Goal: Task Accomplishment & Management: Complete application form

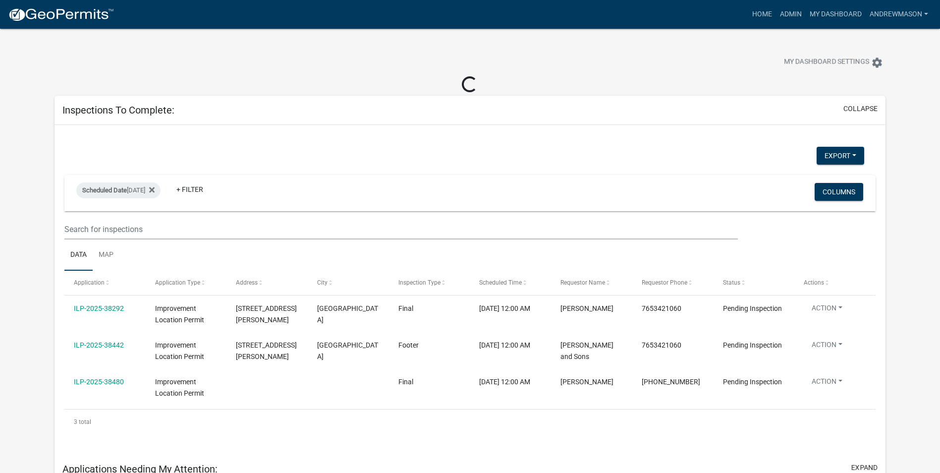
select select "3: 100"
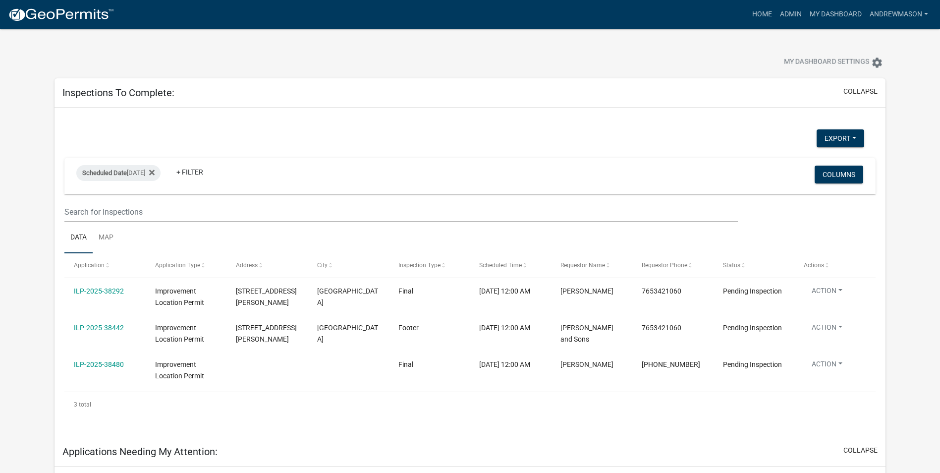
click at [110, 292] on link "ILP-2025-38292" at bounding box center [99, 291] width 50 height 8
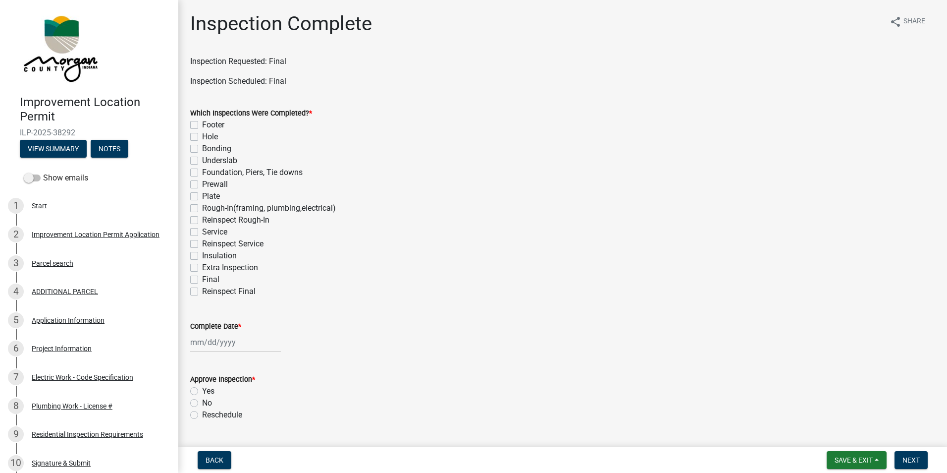
click at [202, 281] on label "Final" at bounding box center [210, 279] width 17 height 12
click at [202, 280] on input "Final" at bounding box center [205, 276] width 6 height 6
checkbox input "true"
checkbox input "false"
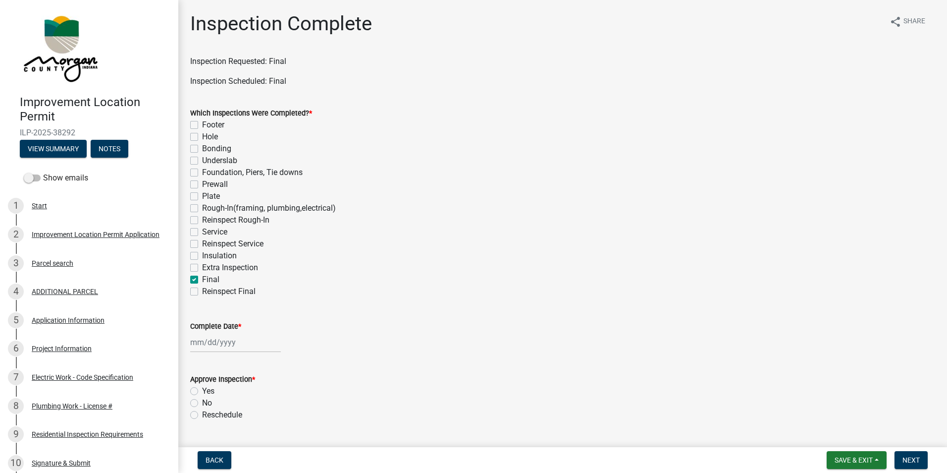
checkbox input "false"
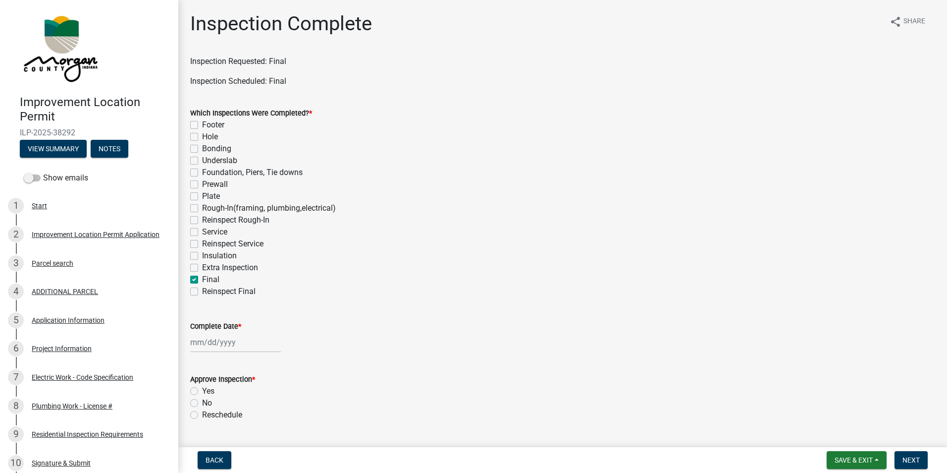
checkbox input "false"
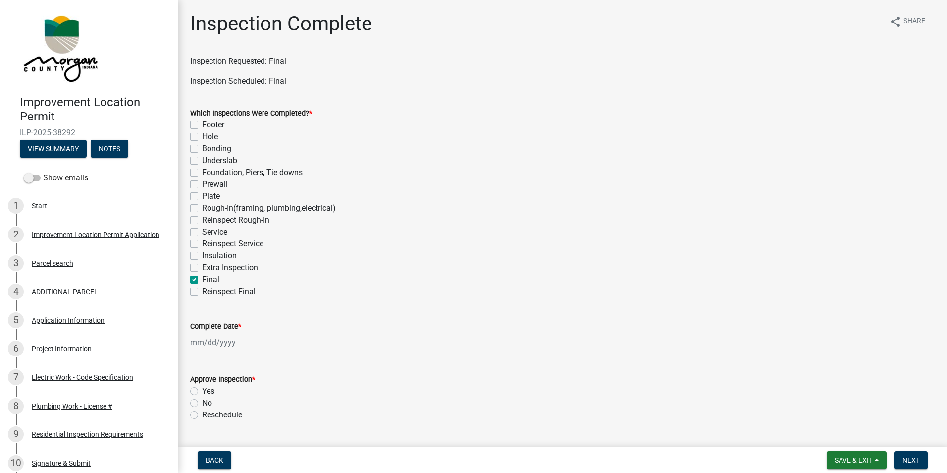
checkbox input "false"
checkbox input "true"
checkbox input "false"
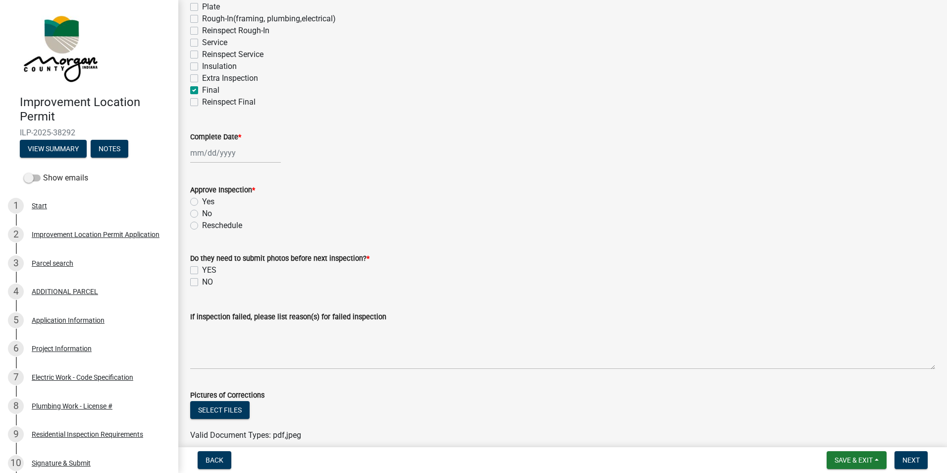
scroll to position [198, 0]
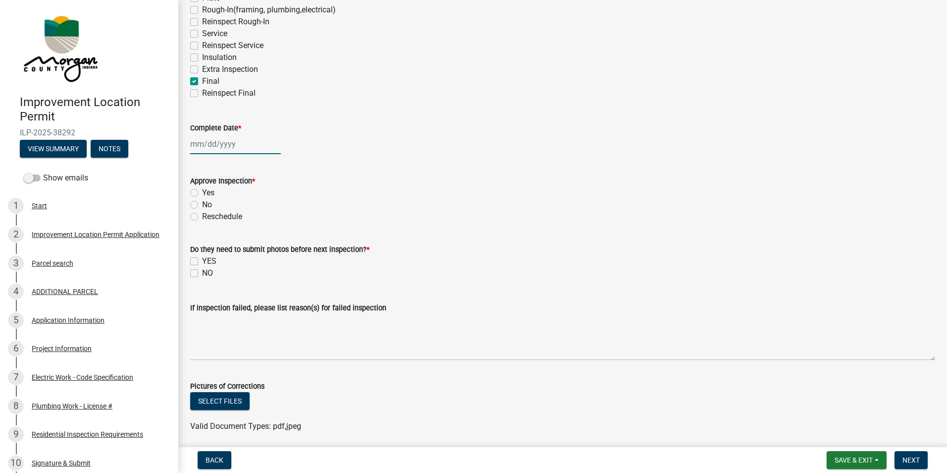
click at [245, 144] on div at bounding box center [235, 144] width 91 height 20
select select "9"
select select "2025"
click at [252, 226] on div "18" at bounding box center [248, 228] width 16 height 16
type input "[DATE]"
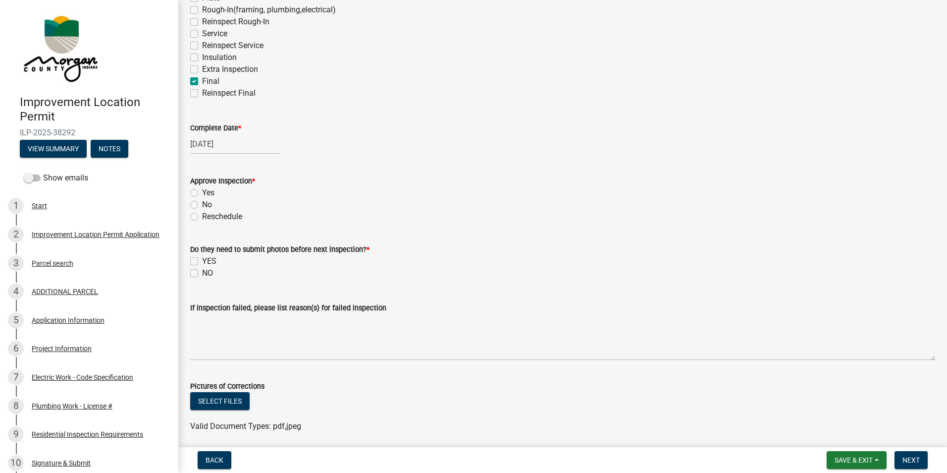
click at [202, 192] on label "Yes" at bounding box center [208, 193] width 12 height 12
click at [202, 192] on input "Yes" at bounding box center [205, 190] width 6 height 6
radio input "true"
click at [202, 274] on label "NO" at bounding box center [207, 273] width 11 height 12
click at [202, 273] on input "NO" at bounding box center [205, 270] width 6 height 6
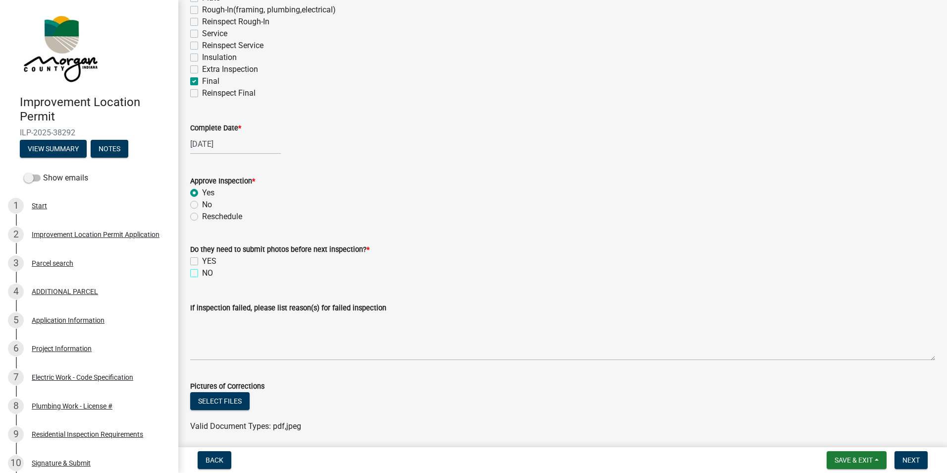
checkbox input "true"
checkbox input "false"
checkbox input "true"
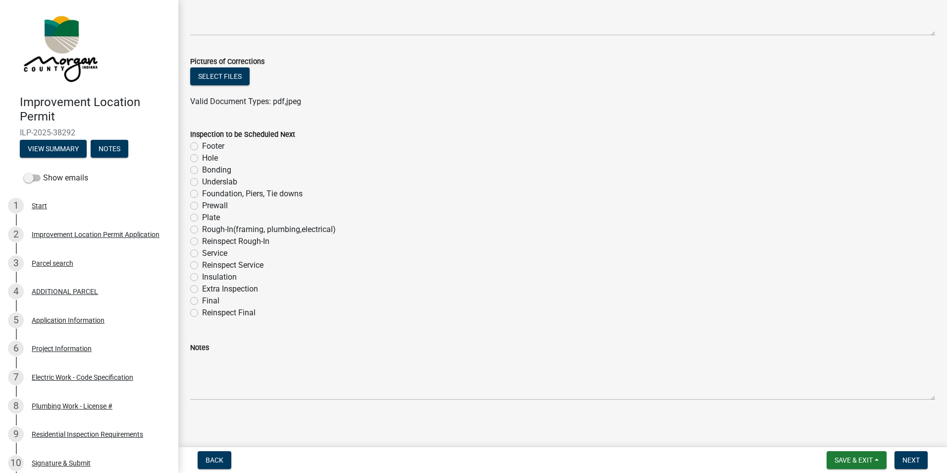
scroll to position [526, 0]
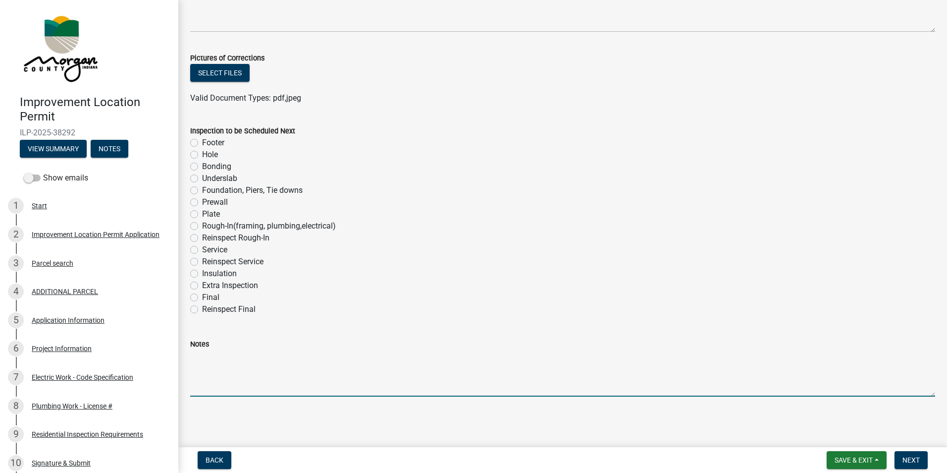
click at [228, 333] on textarea "Notes" at bounding box center [562, 373] width 745 height 47
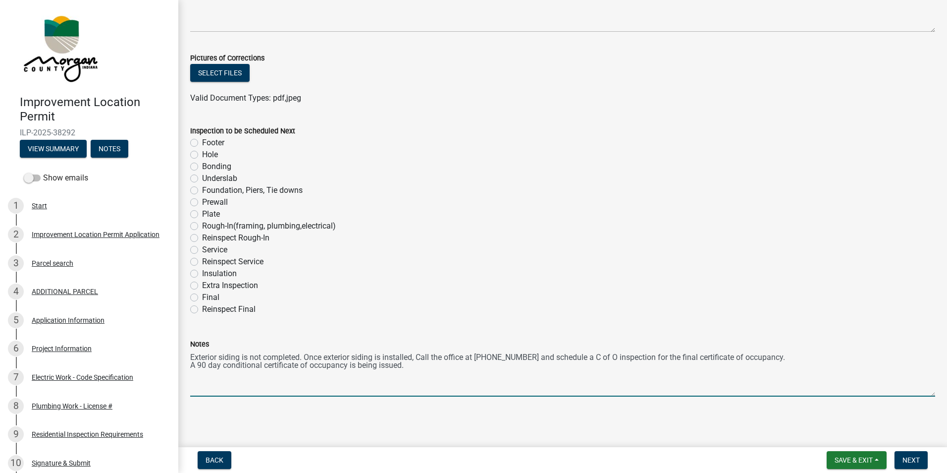
drag, startPoint x: 411, startPoint y: 368, endPoint x: 191, endPoint y: 357, distance: 220.2
click at [191, 333] on textarea "Exterior siding is not completed. Once exterior siding is installed, Call the o…" at bounding box center [562, 373] width 745 height 47
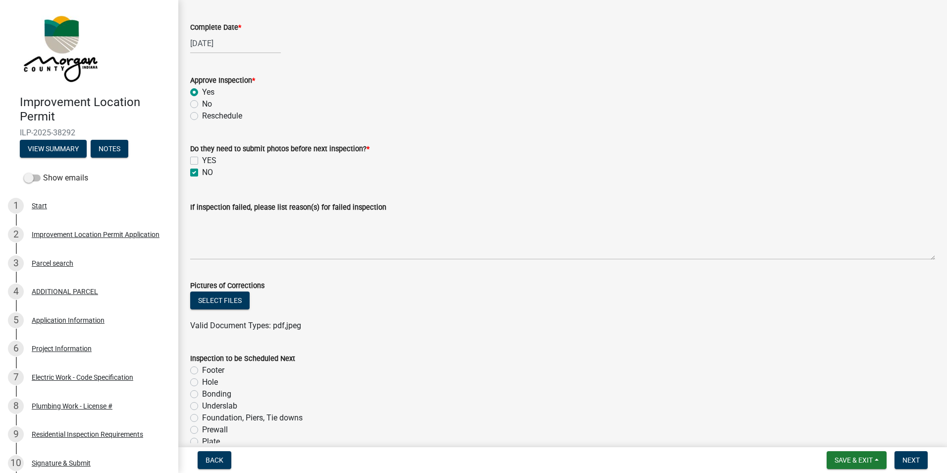
scroll to position [278, 0]
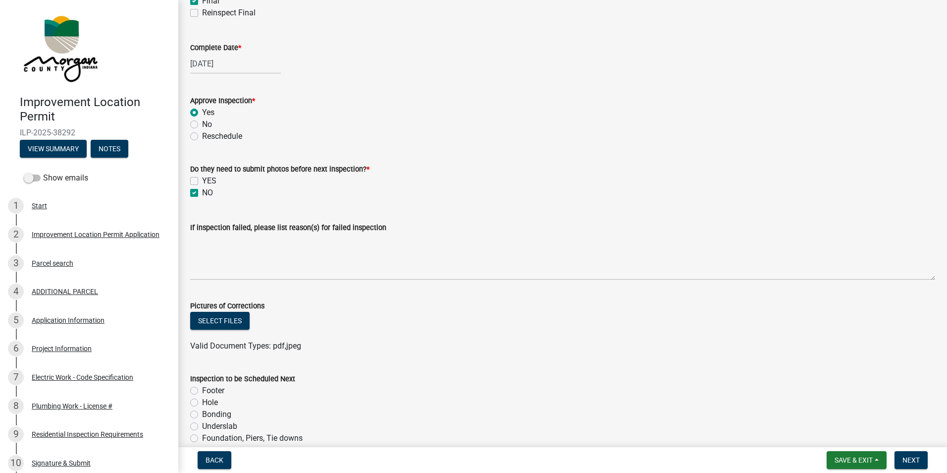
type textarea "Exterior siding is not completed. Once exterior siding is installed, Call the o…"
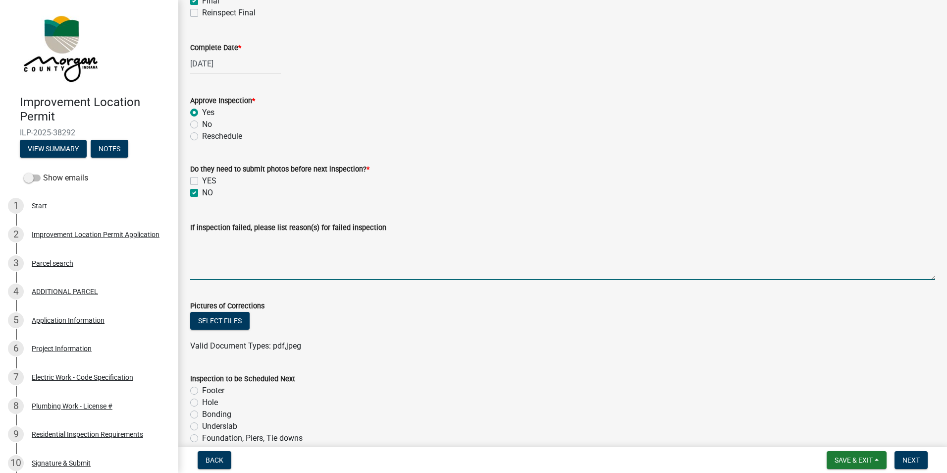
click at [223, 261] on textarea "If inspection failed, please list reason(s) for failed inspection" at bounding box center [562, 256] width 745 height 47
paste textarea "Exterior siding is not completed. Once exterior siding is installed, Call the o…"
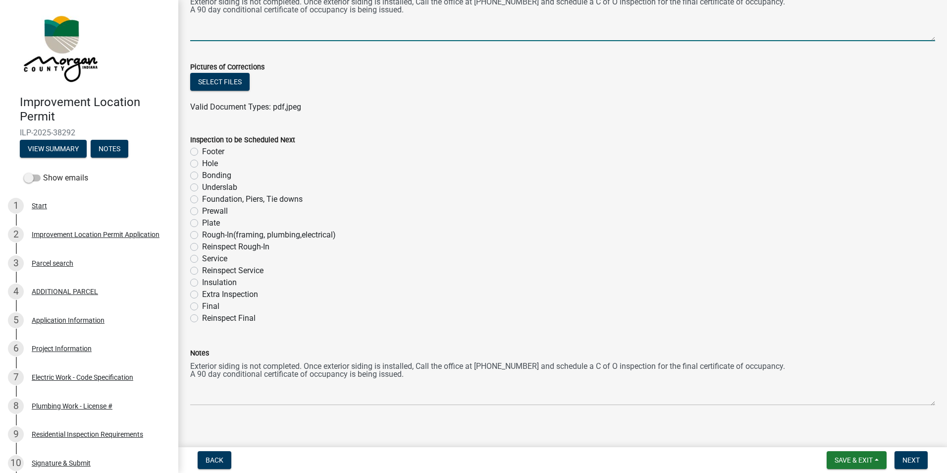
scroll to position [526, 0]
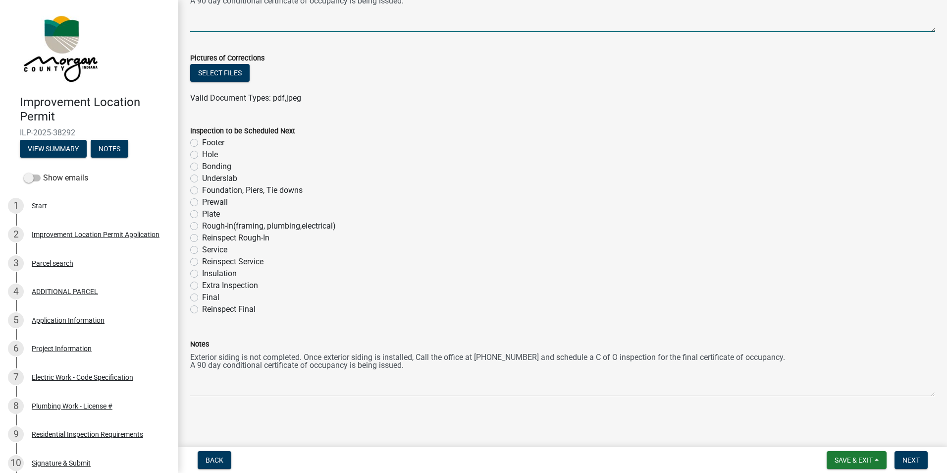
type textarea "Exterior siding is not completed. Once exterior siding is installed, Call the o…"
click at [622, 333] on span "Next" at bounding box center [911, 460] width 17 height 8
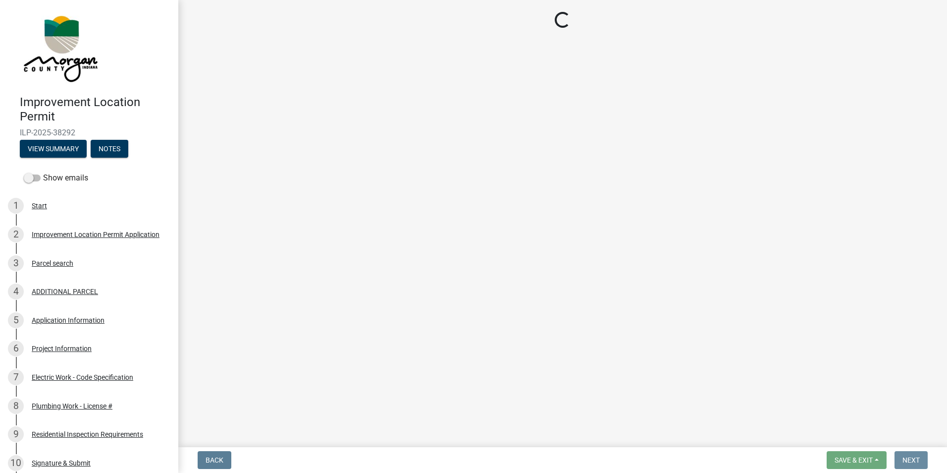
scroll to position [0, 0]
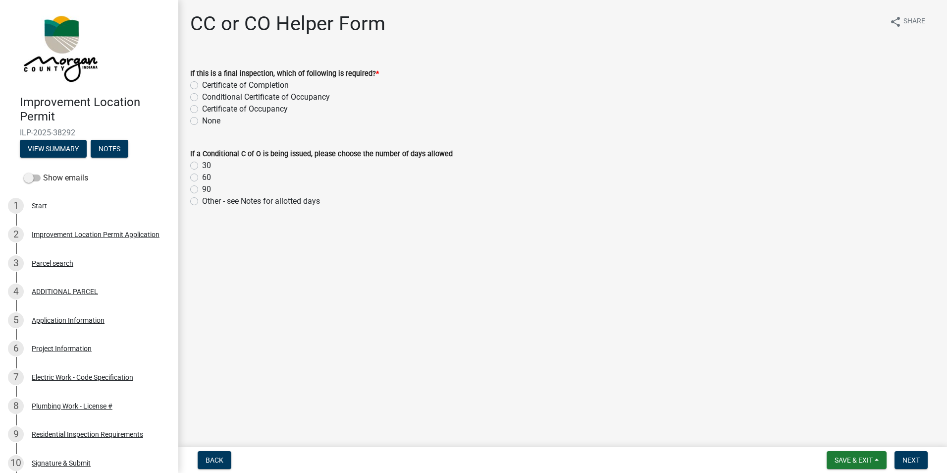
click at [202, 97] on label "Conditional Certificate of Occupancy" at bounding box center [266, 97] width 128 height 12
click at [202, 97] on input "Conditional Certificate of Occupancy" at bounding box center [205, 94] width 6 height 6
radio input "true"
click at [202, 189] on label "90" at bounding box center [206, 189] width 9 height 12
click at [202, 189] on input "90" at bounding box center [205, 186] width 6 height 6
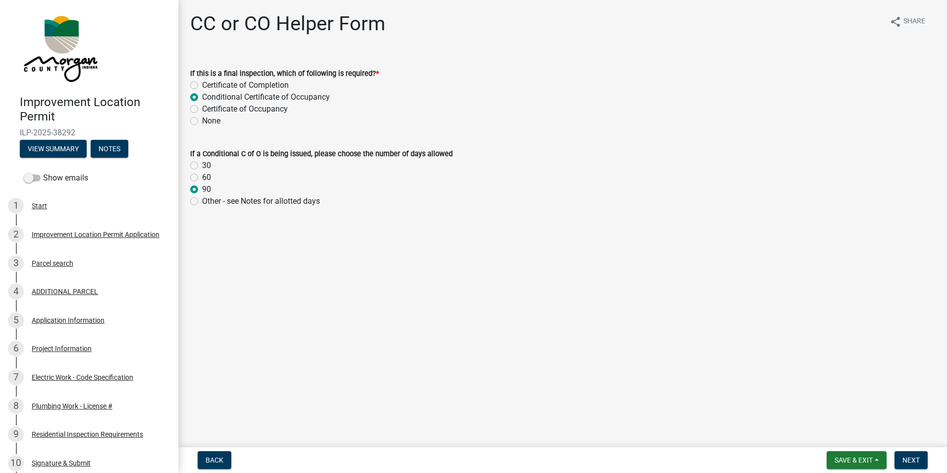
radio input "true"
click at [622, 333] on span "Next" at bounding box center [911, 460] width 17 height 8
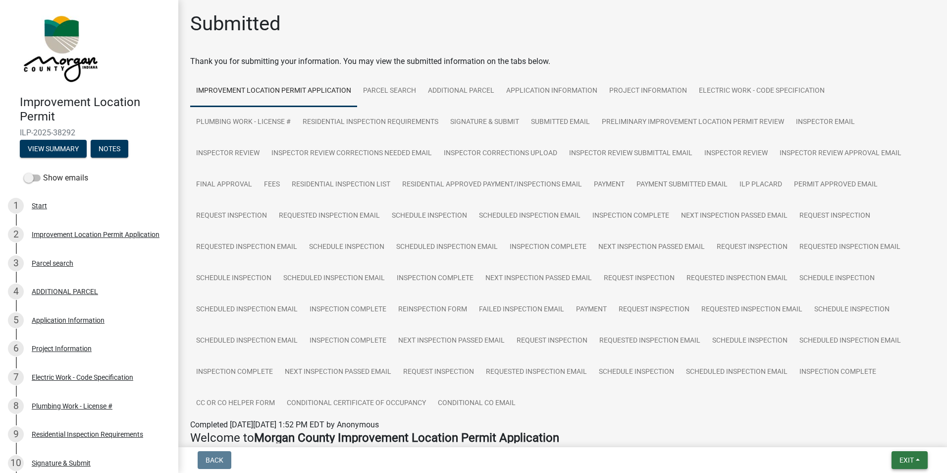
click at [622, 333] on button "Exit" at bounding box center [910, 460] width 36 height 18
click at [622, 333] on button "Save & Exit" at bounding box center [888, 434] width 79 height 24
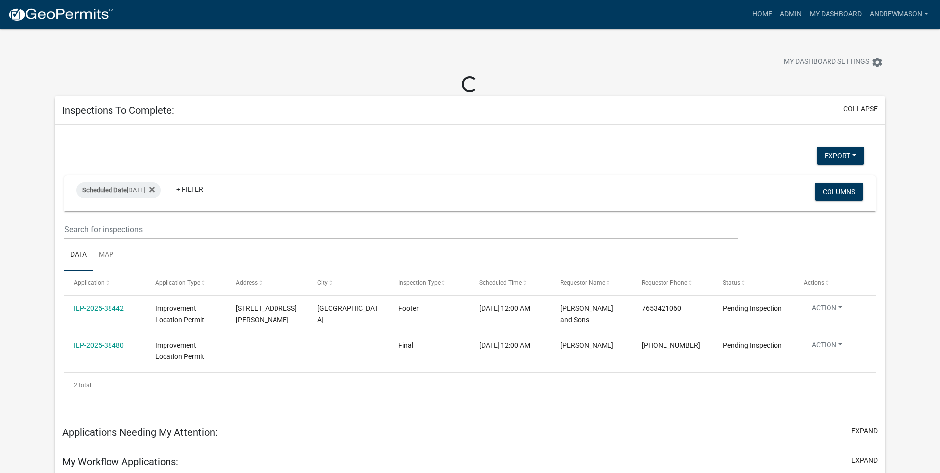
select select "3: 100"
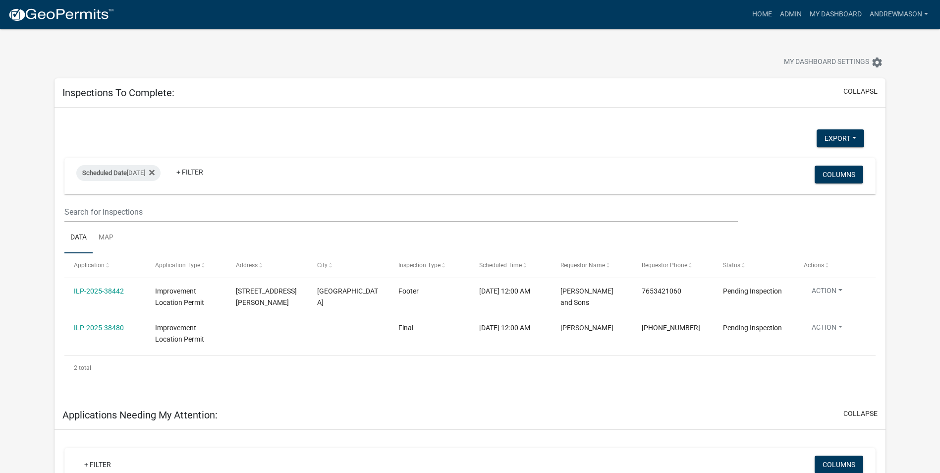
click at [116, 325] on link "ILP-2025-38480" at bounding box center [99, 327] width 50 height 8
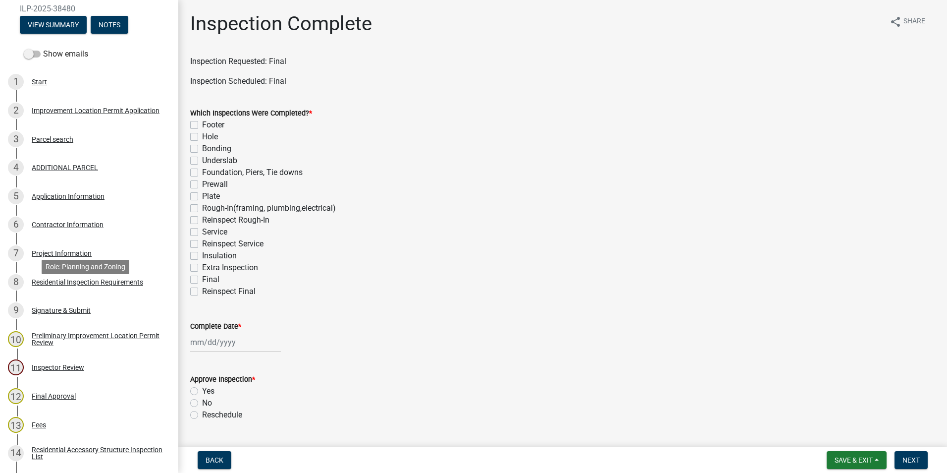
scroll to position [381, 0]
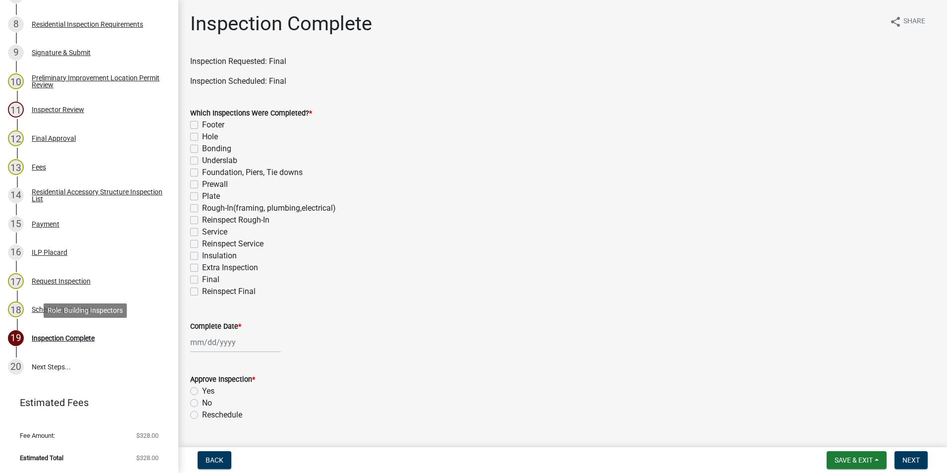
click at [67, 333] on div "Inspection Complete" at bounding box center [63, 337] width 63 height 7
click at [202, 280] on label "Final" at bounding box center [210, 279] width 17 height 12
click at [202, 280] on input "Final" at bounding box center [205, 276] width 6 height 6
checkbox input "true"
checkbox input "false"
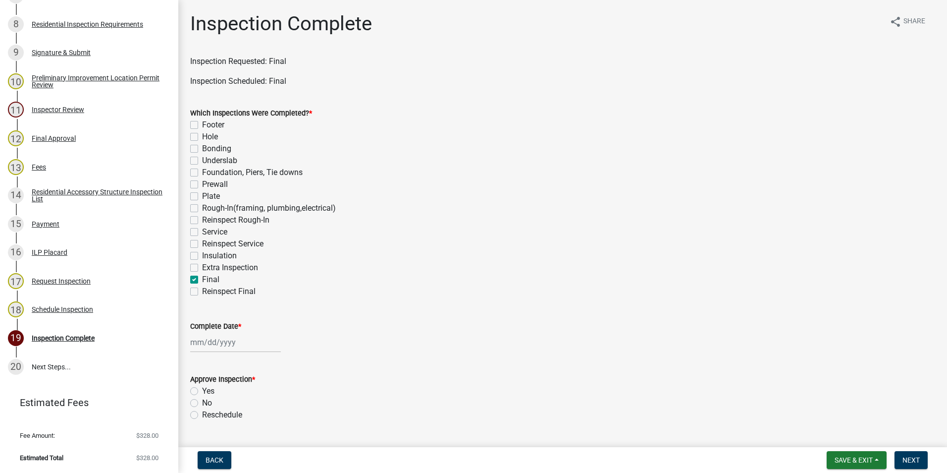
checkbox input "false"
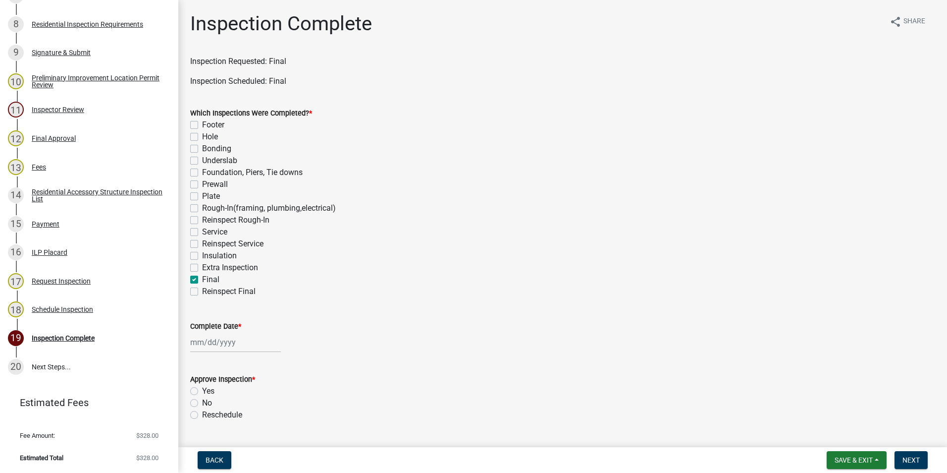
checkbox input "false"
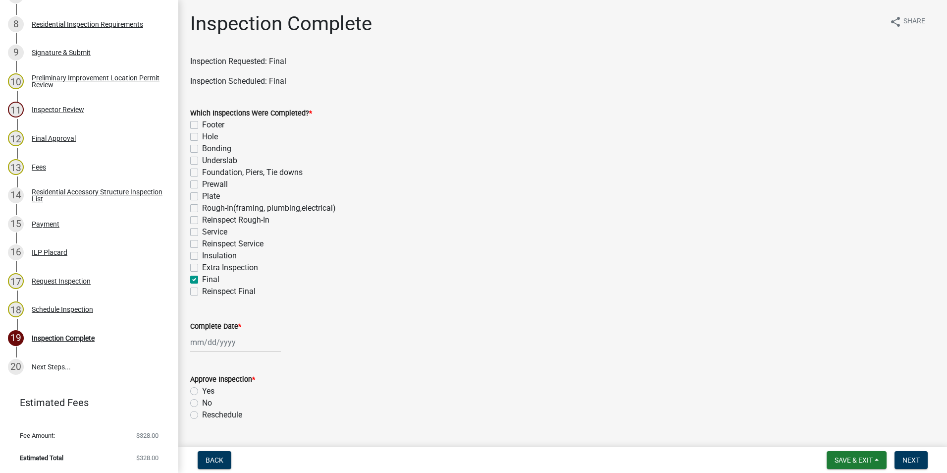
checkbox input "false"
checkbox input "true"
checkbox input "false"
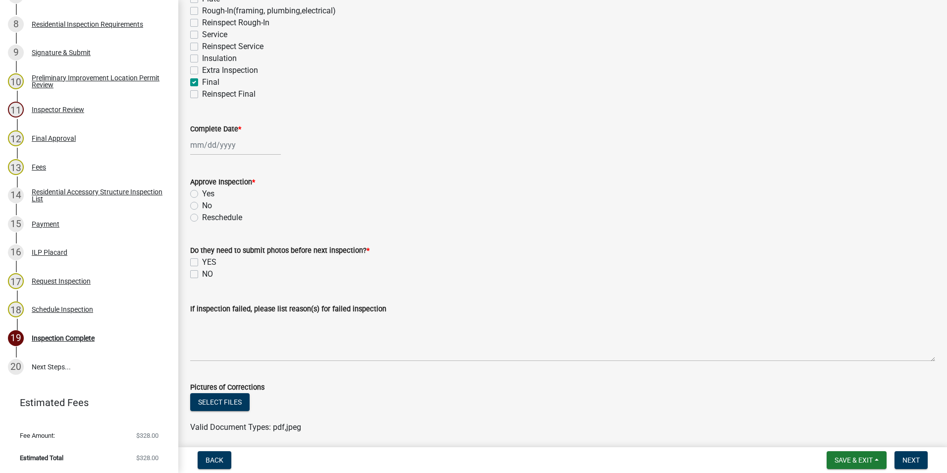
scroll to position [198, 0]
click at [236, 140] on div at bounding box center [235, 144] width 91 height 20
select select "9"
select select "2025"
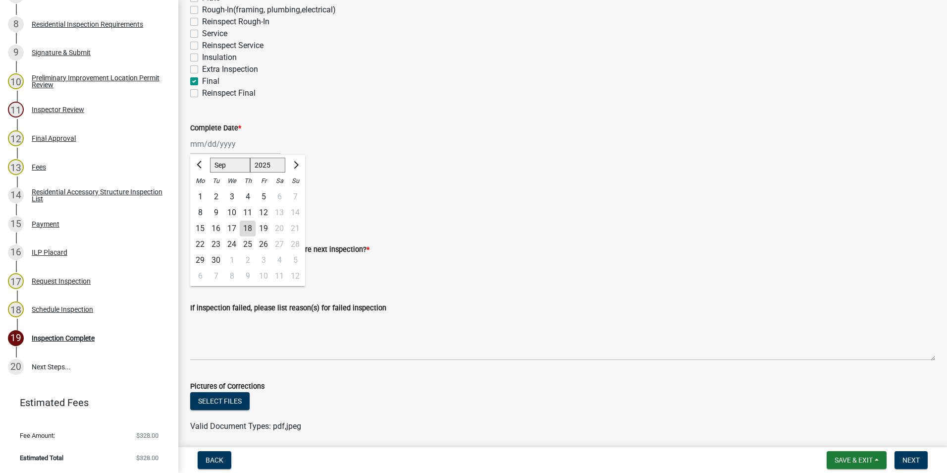
click at [251, 228] on div "18" at bounding box center [248, 228] width 16 height 16
type input "[DATE]"
click at [202, 194] on label "Yes" at bounding box center [208, 193] width 12 height 12
click at [202, 193] on input "Yes" at bounding box center [205, 190] width 6 height 6
radio input "true"
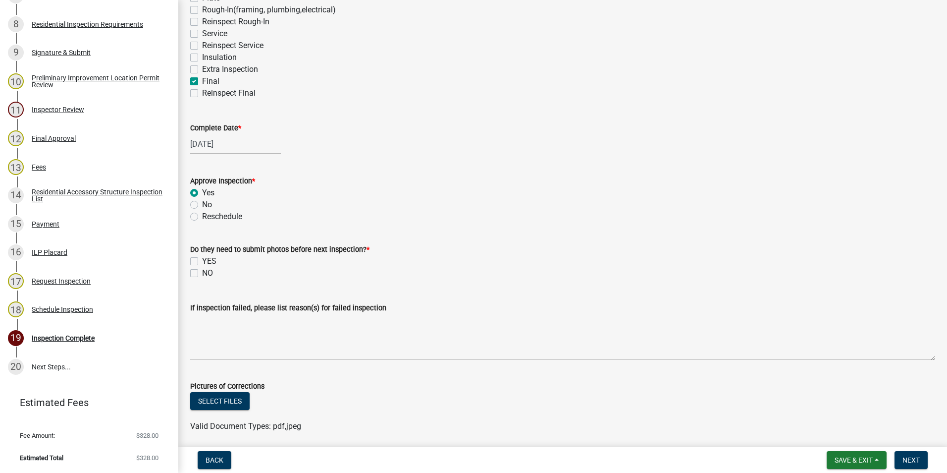
click at [195, 277] on div "NO" at bounding box center [562, 273] width 745 height 12
click at [202, 272] on label "NO" at bounding box center [207, 273] width 11 height 12
click at [202, 272] on input "NO" at bounding box center [205, 270] width 6 height 6
checkbox input "true"
checkbox input "false"
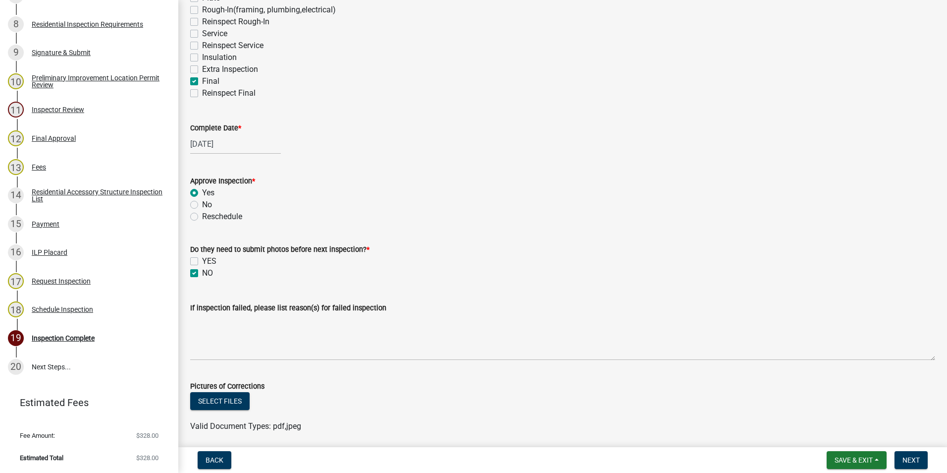
checkbox input "true"
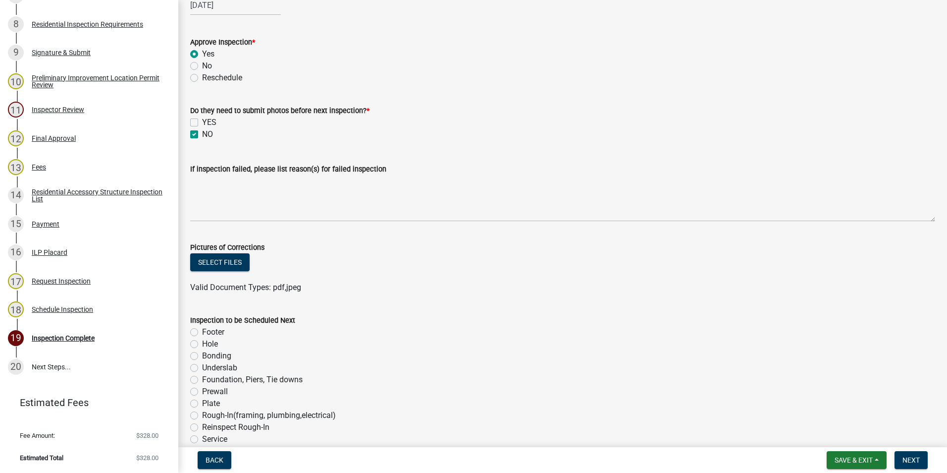
scroll to position [526, 0]
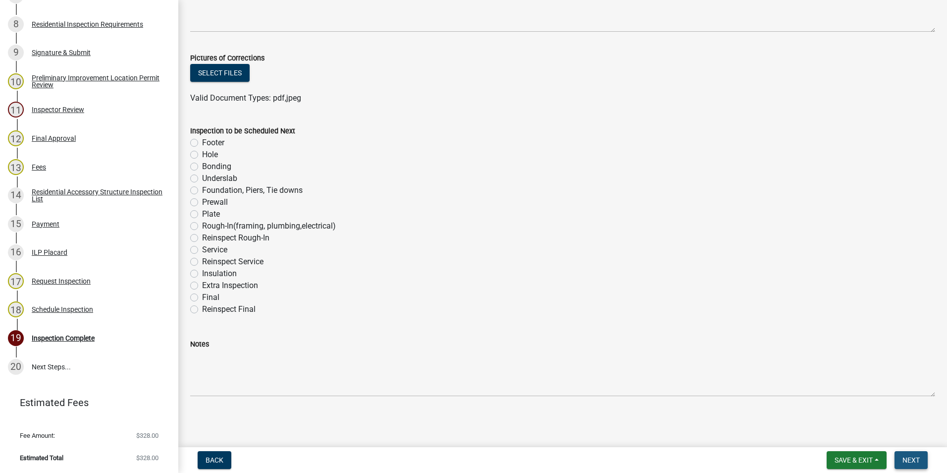
click at [622, 333] on span "Next" at bounding box center [911, 460] width 17 height 8
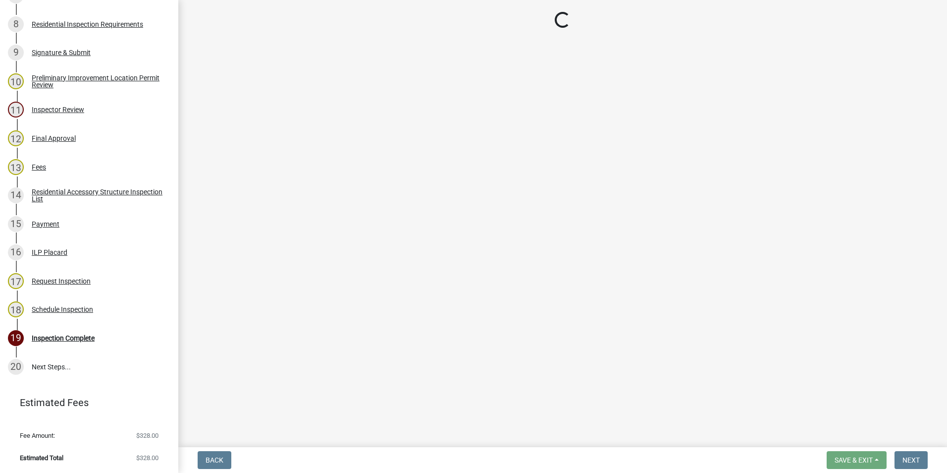
scroll to position [410, 0]
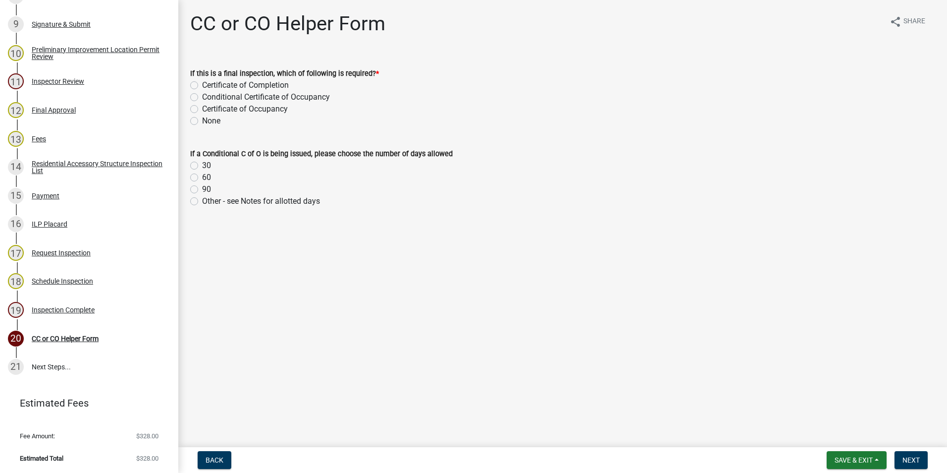
click at [202, 86] on label "Certificate of Completion" at bounding box center [245, 85] width 87 height 12
click at [202, 86] on input "Certificate of Completion" at bounding box center [205, 82] width 6 height 6
radio input "true"
click at [622, 333] on span "Next" at bounding box center [911, 460] width 17 height 8
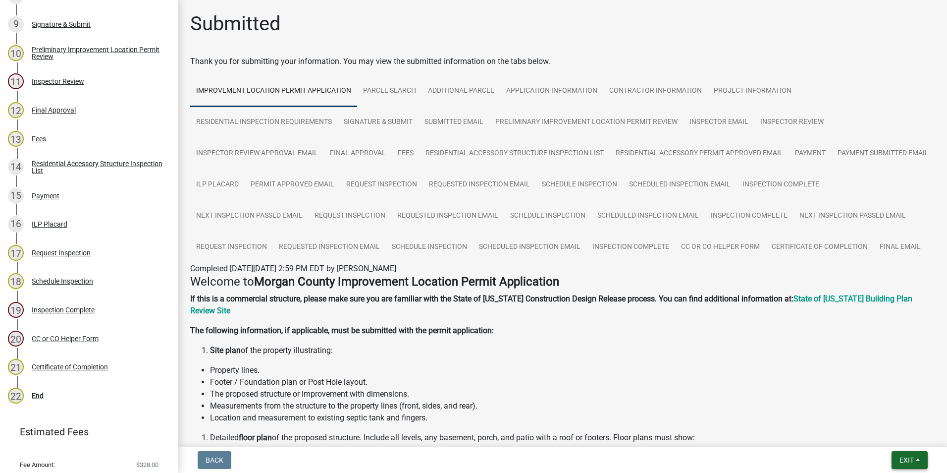
click at [622, 333] on span "Exit" at bounding box center [907, 460] width 14 height 8
click at [622, 333] on button "Save & Exit" at bounding box center [888, 434] width 79 height 24
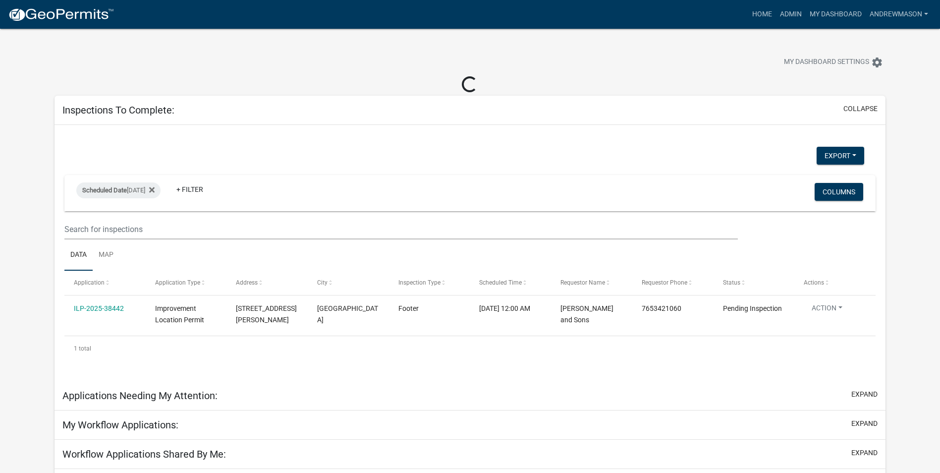
select select "3: 100"
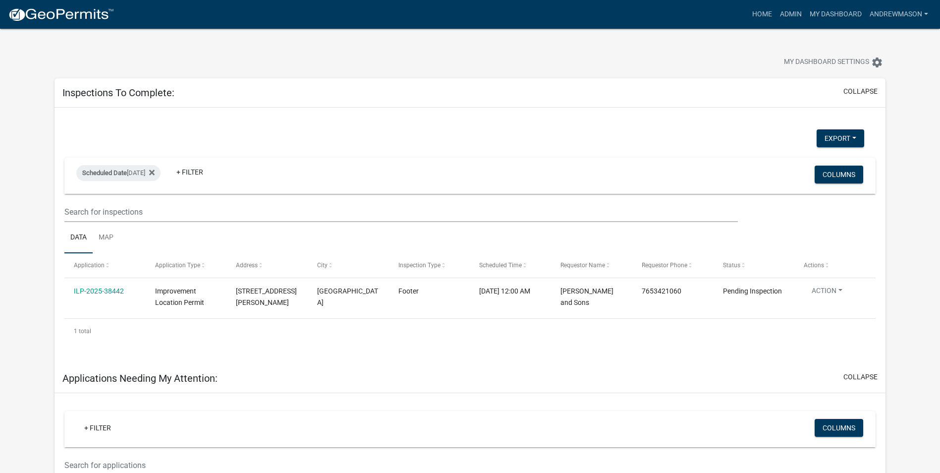
click at [102, 292] on link "ILP-2025-38442" at bounding box center [99, 291] width 50 height 8
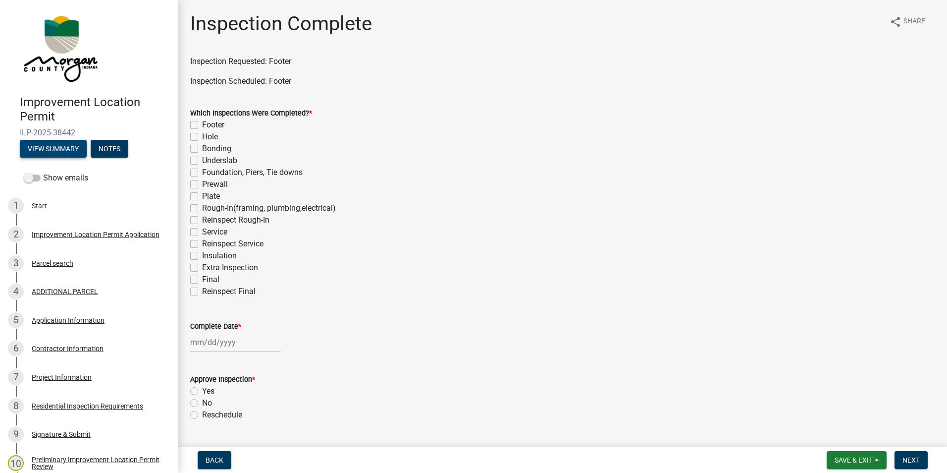
click at [70, 146] on button "View Summary" at bounding box center [53, 149] width 67 height 18
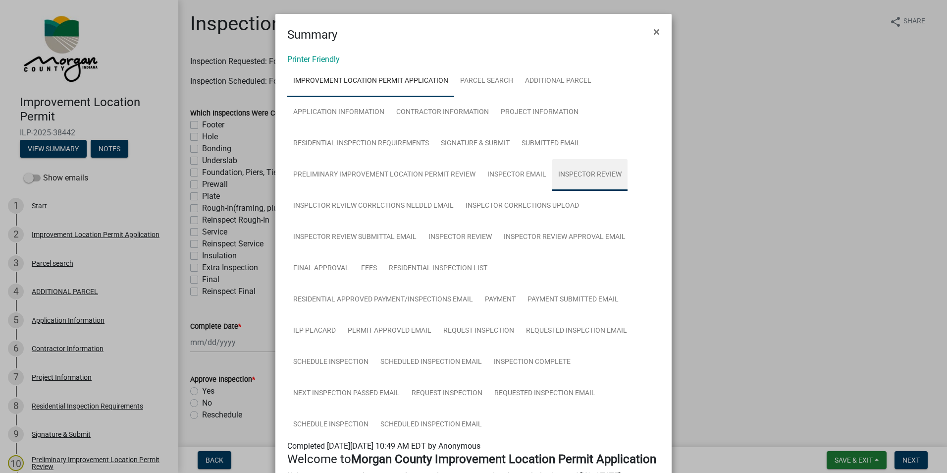
click at [598, 173] on link "Inspector Review" at bounding box center [589, 175] width 75 height 32
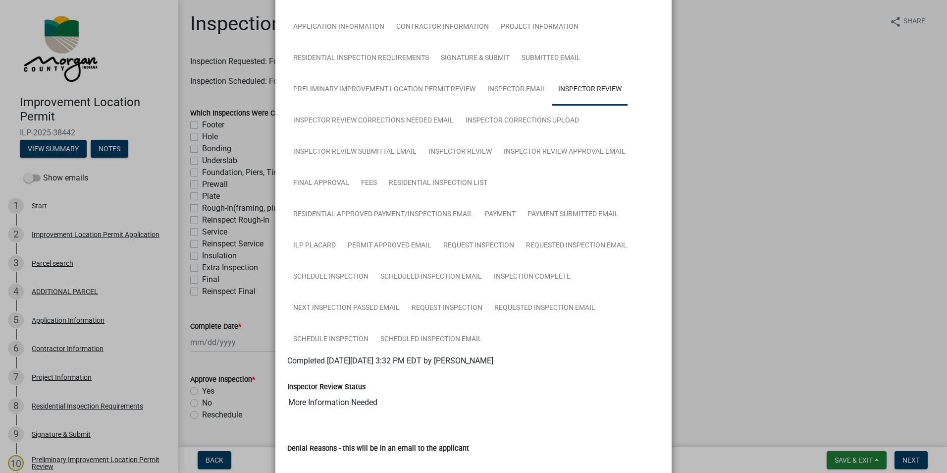
scroll to position [77, 0]
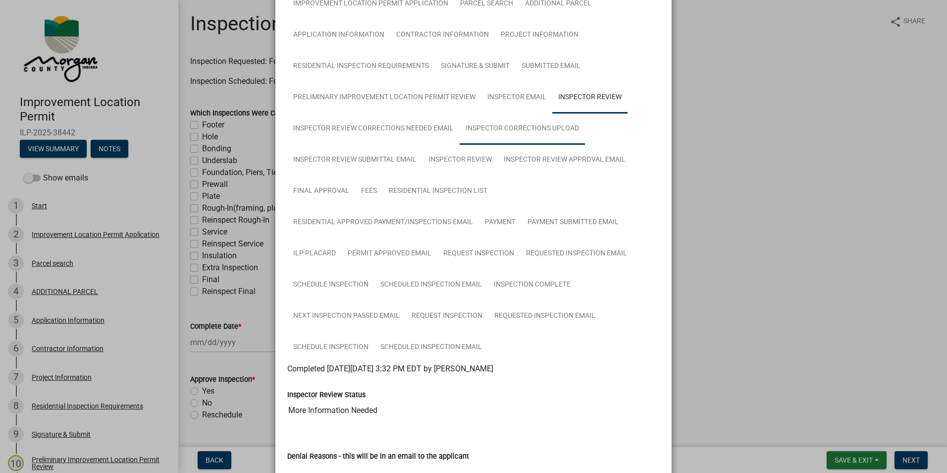
click at [474, 125] on link "Inspector Corrections Upload" at bounding box center [522, 129] width 125 height 32
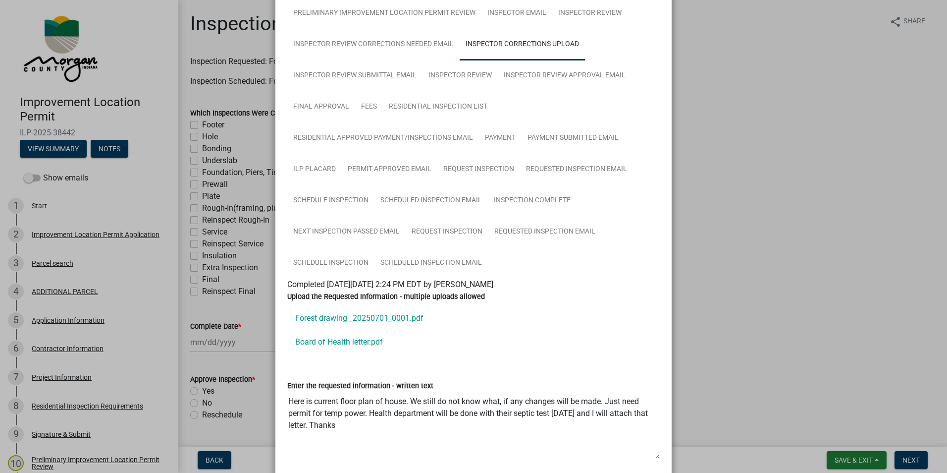
scroll to position [219, 0]
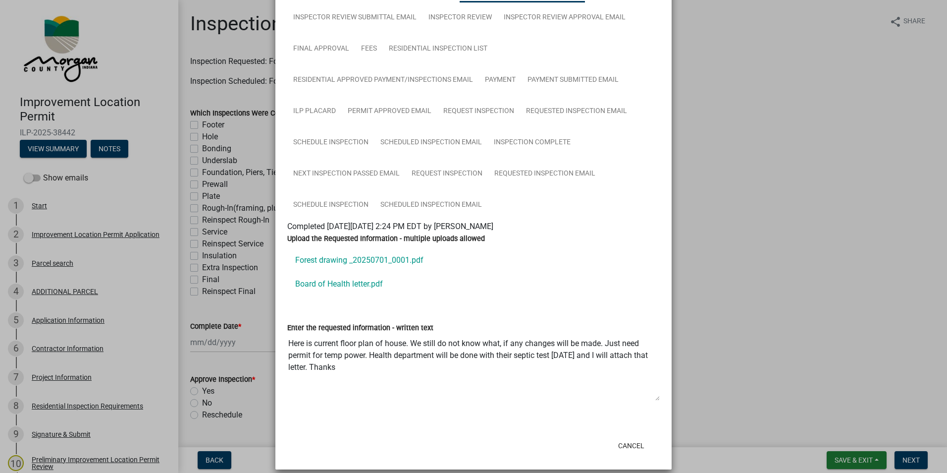
click at [355, 261] on link "Forest drawing _20250701_0001.pdf" at bounding box center [473, 260] width 373 height 24
click at [325, 281] on link "Board of Health letter.pdf" at bounding box center [473, 284] width 373 height 24
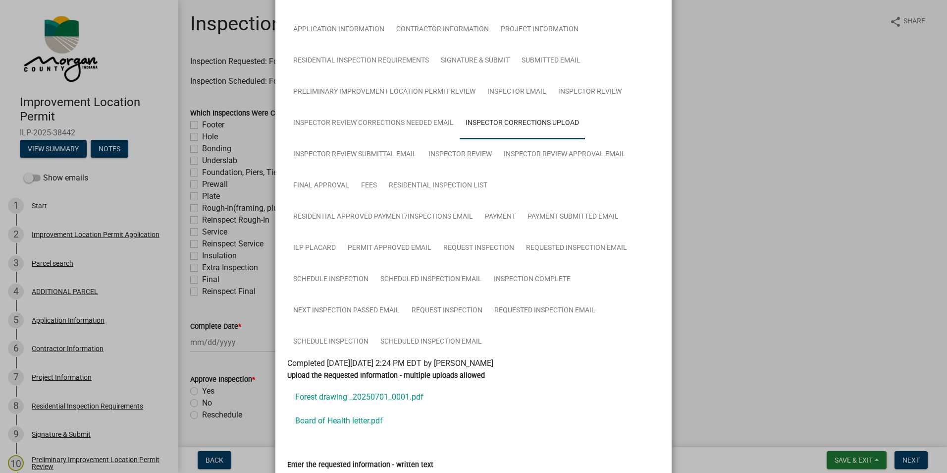
scroll to position [81, 0]
click at [454, 154] on link "Inspector Review" at bounding box center [460, 156] width 75 height 32
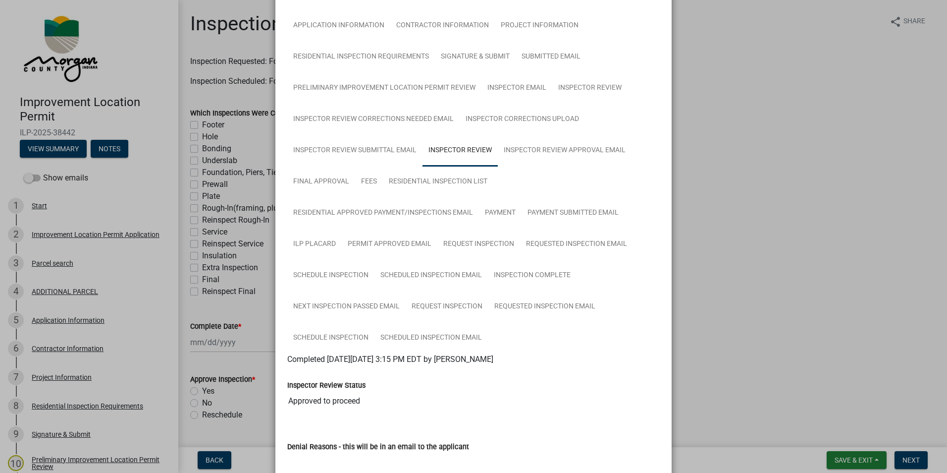
scroll to position [77, 0]
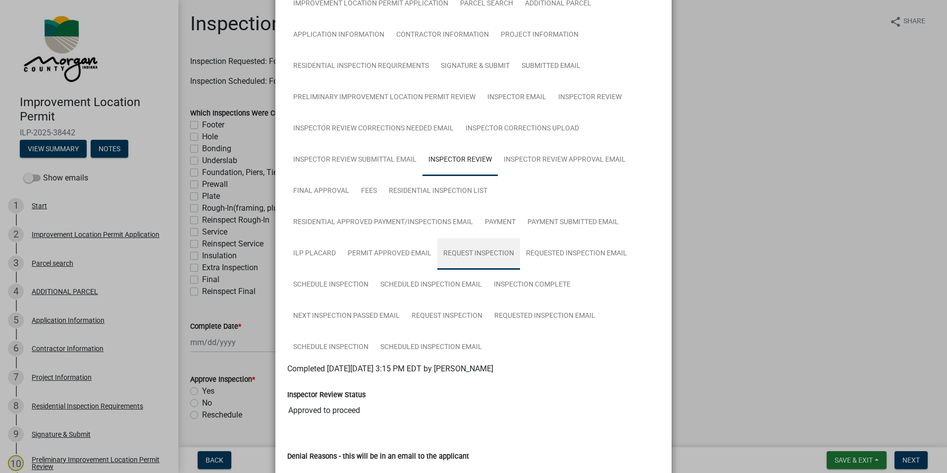
click at [475, 254] on link "Request Inspection" at bounding box center [478, 254] width 83 height 32
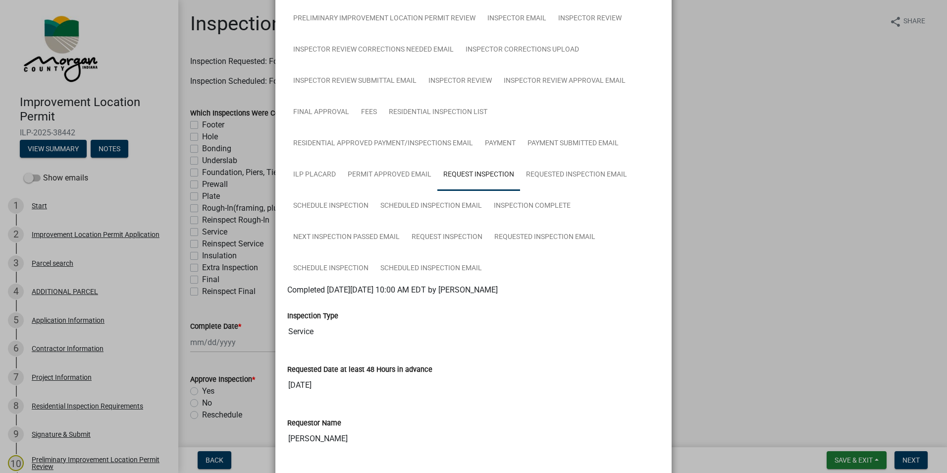
scroll to position [170, 0]
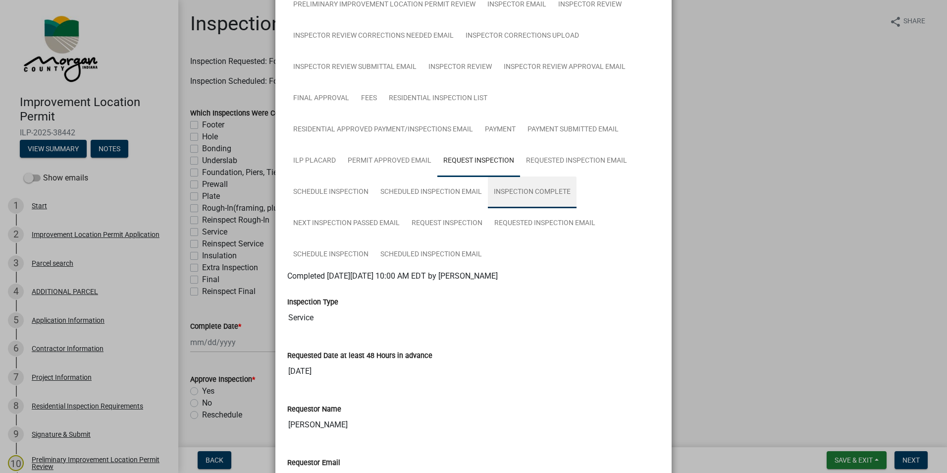
click at [516, 191] on link "Inspection Complete" at bounding box center [532, 192] width 89 height 32
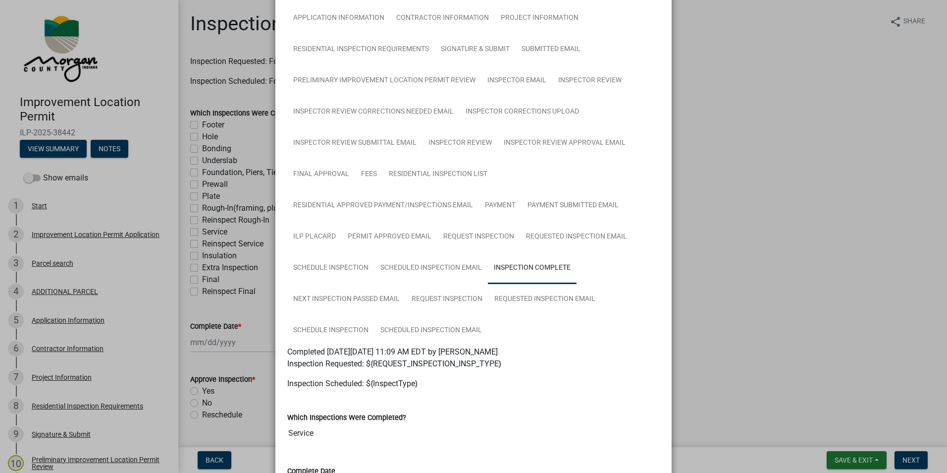
scroll to position [0, 0]
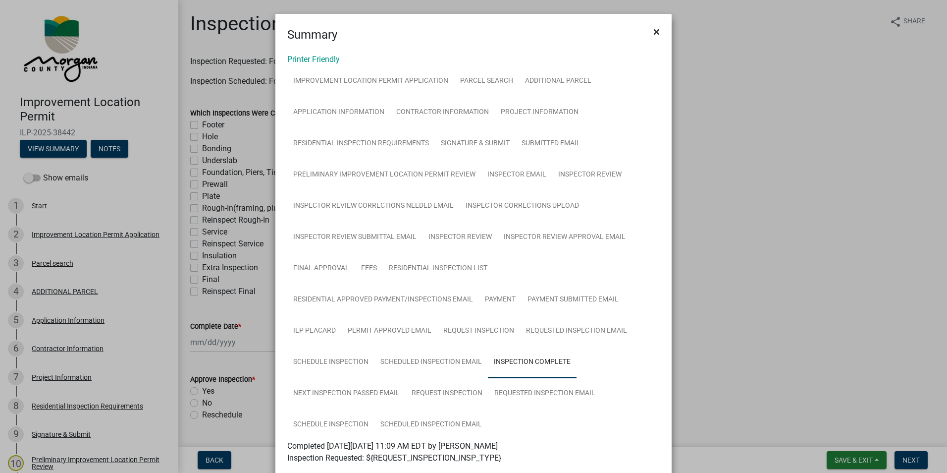
click at [622, 30] on span "×" at bounding box center [656, 32] width 6 height 14
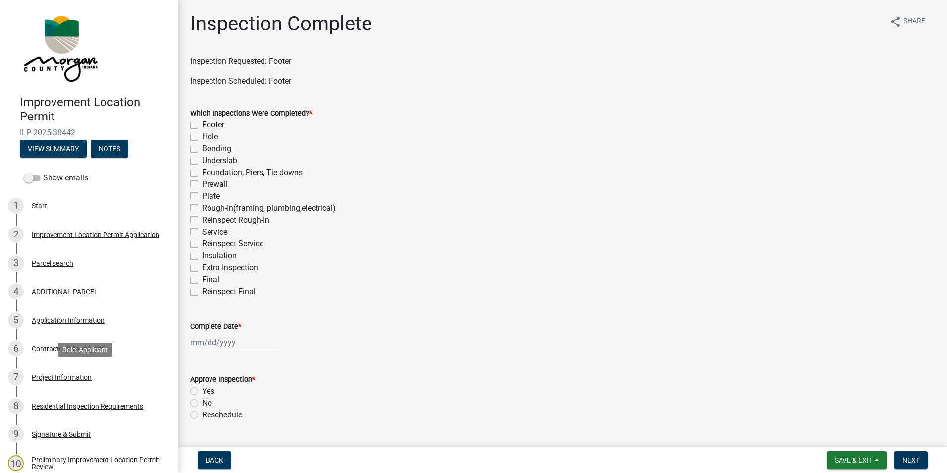
click at [57, 333] on div "Project Information" at bounding box center [62, 376] width 60 height 7
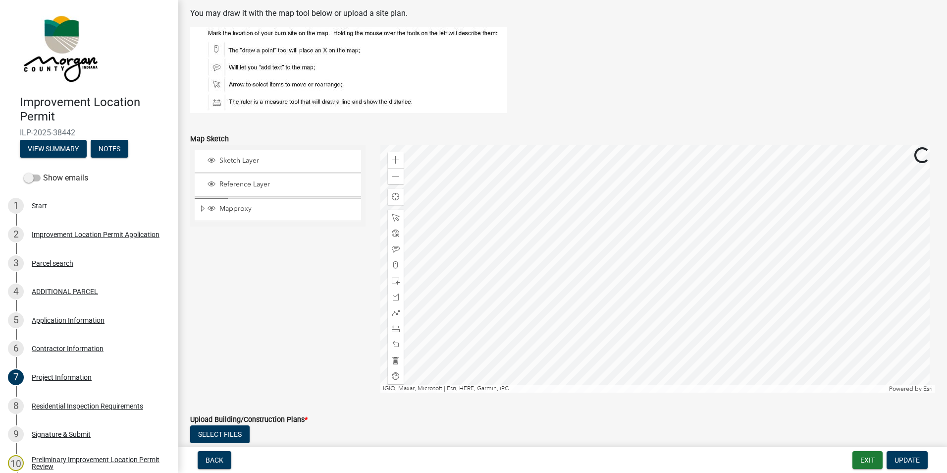
scroll to position [1734, 0]
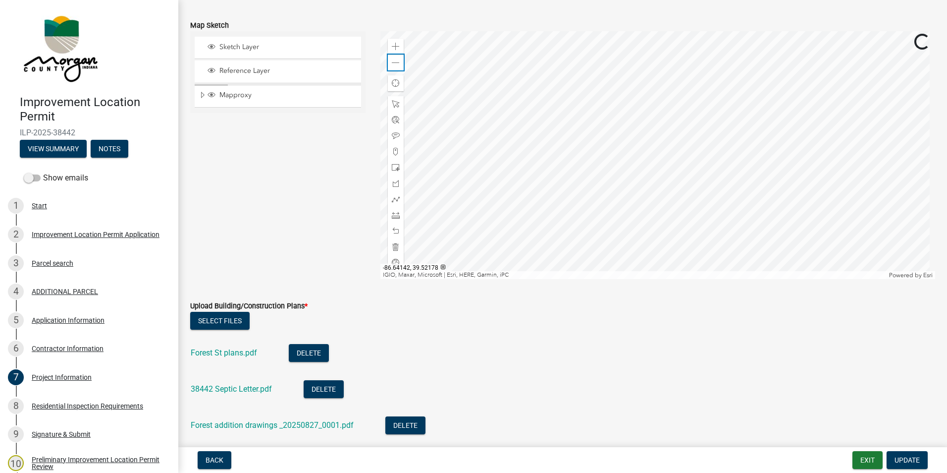
click at [395, 63] on span at bounding box center [396, 63] width 8 height 8
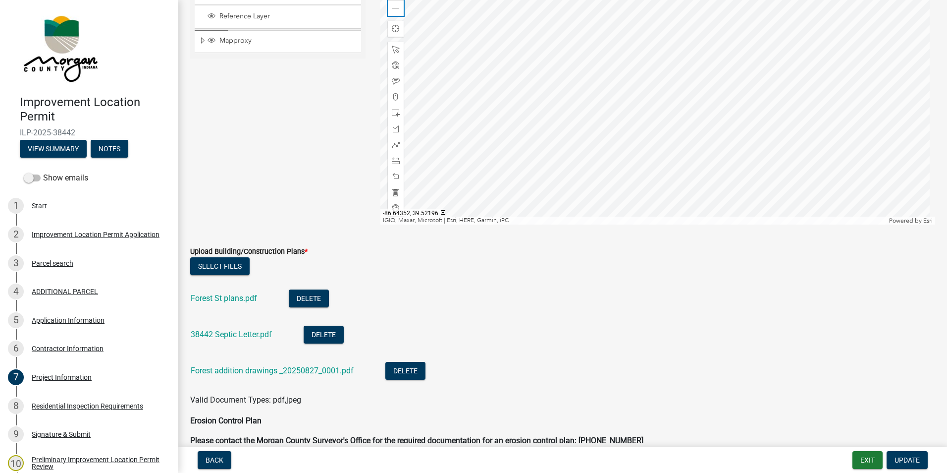
scroll to position [1882, 0]
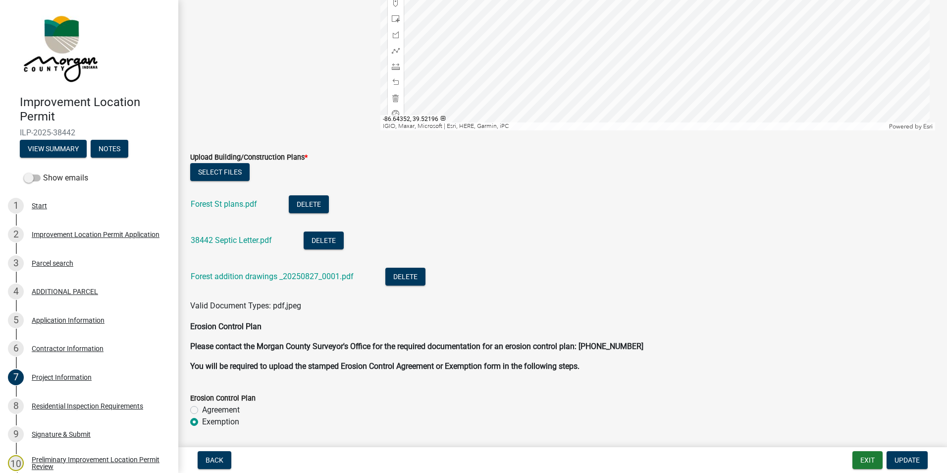
click at [229, 205] on link "Forest St plans.pdf" at bounding box center [224, 203] width 66 height 9
click at [252, 278] on link "Forest addition drawings _20250827_0001.pdf" at bounding box center [272, 275] width 163 height 9
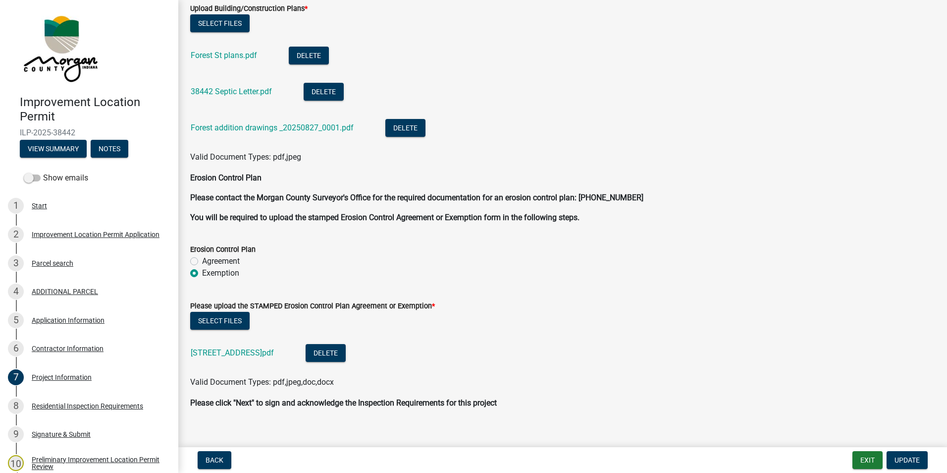
scroll to position [2043, 0]
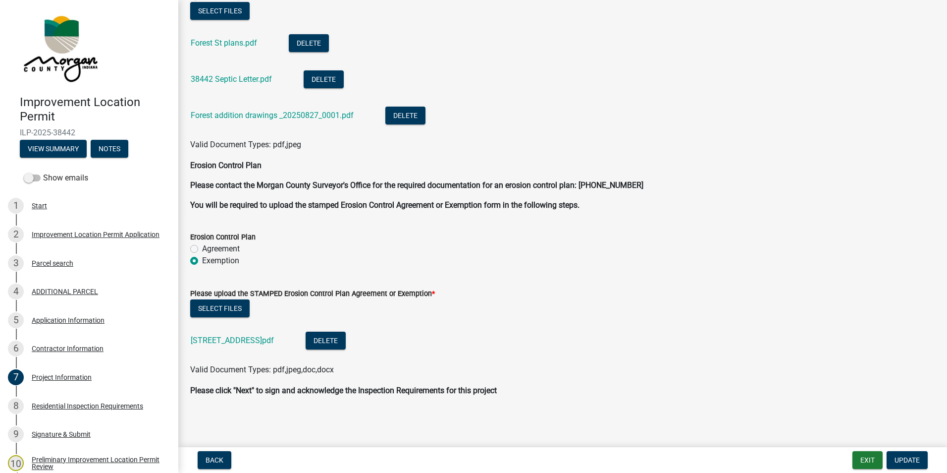
click at [243, 333] on link "[STREET_ADDRESS]pdf" at bounding box center [232, 339] width 83 height 9
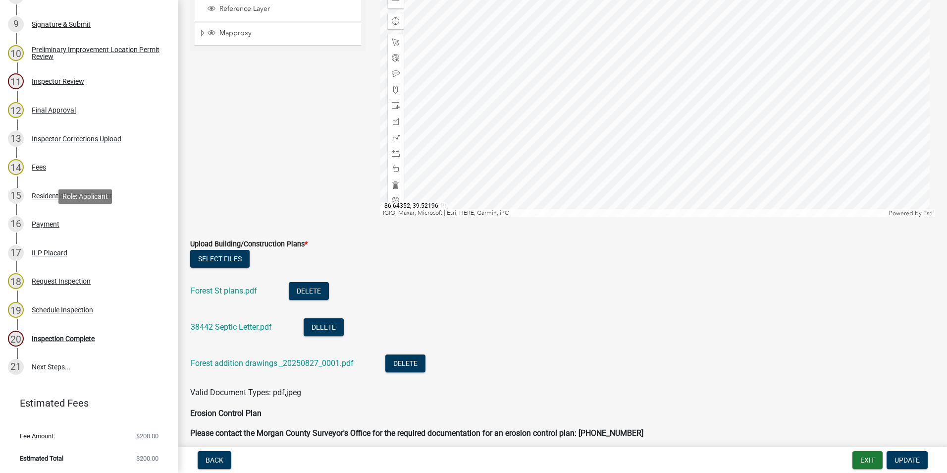
scroll to position [410, 0]
click at [83, 333] on div "Inspection Complete" at bounding box center [63, 337] width 63 height 7
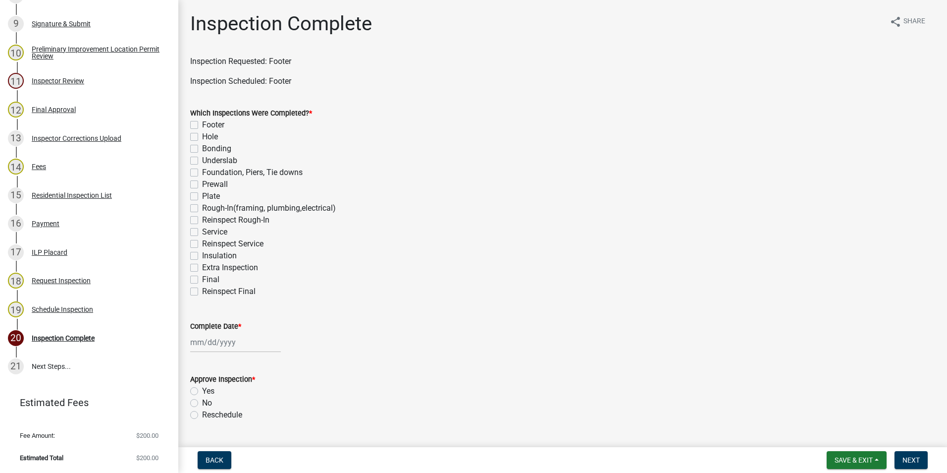
click at [202, 124] on label "Footer" at bounding box center [213, 125] width 22 height 12
click at [202, 124] on input "Footer" at bounding box center [205, 122] width 6 height 6
checkbox input "true"
checkbox input "false"
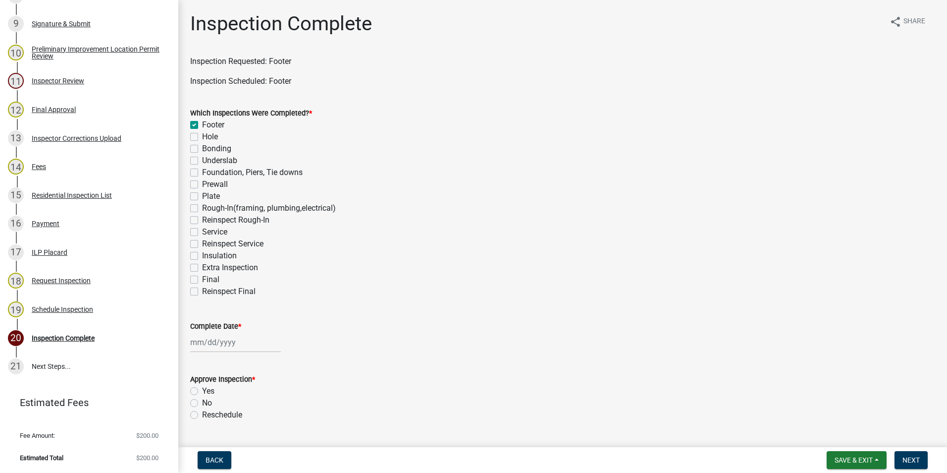
checkbox input "false"
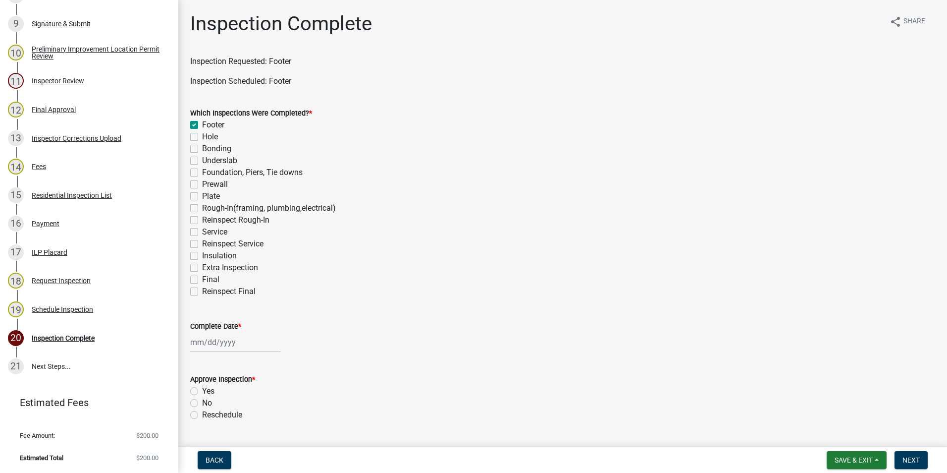
checkbox input "false"
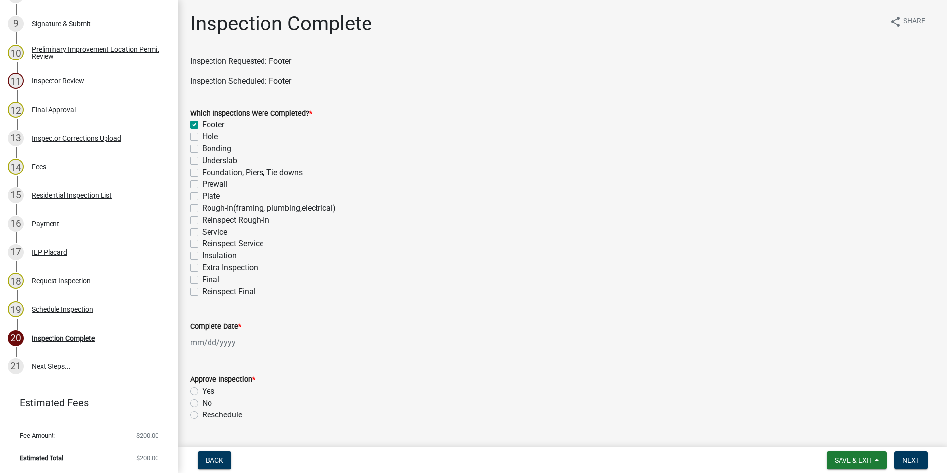
checkbox input "false"
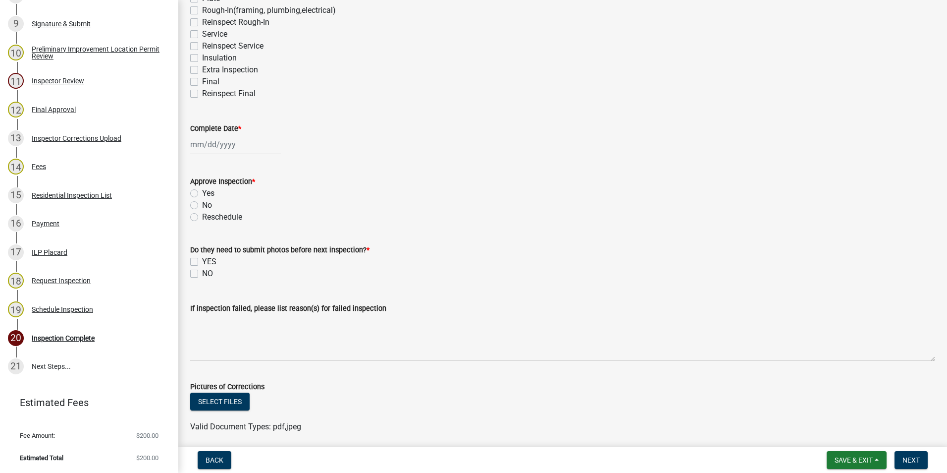
scroll to position [198, 0]
click at [230, 139] on div at bounding box center [235, 144] width 91 height 20
select select "9"
select select "2025"
click at [250, 229] on div "18" at bounding box center [248, 228] width 16 height 16
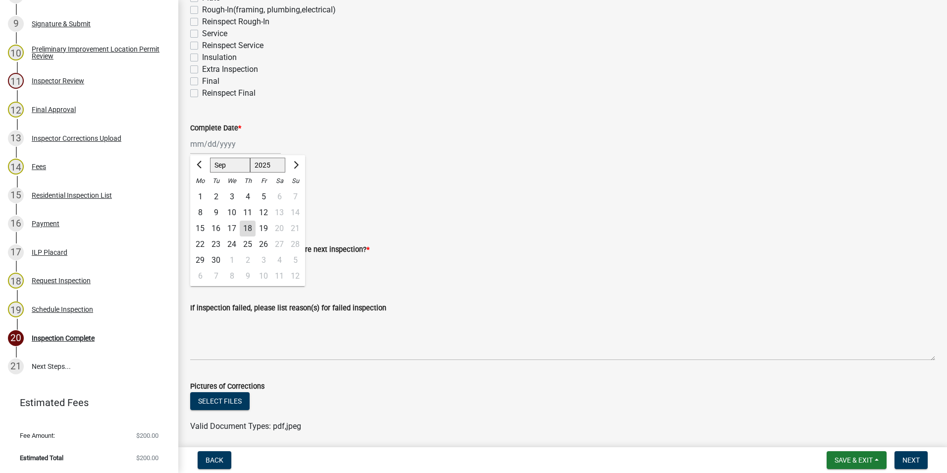
type input "[DATE]"
click at [202, 204] on label "No" at bounding box center [207, 205] width 10 height 12
click at [202, 204] on input "No" at bounding box center [205, 202] width 6 height 6
radio input "true"
click at [202, 260] on label "YES" at bounding box center [209, 261] width 14 height 12
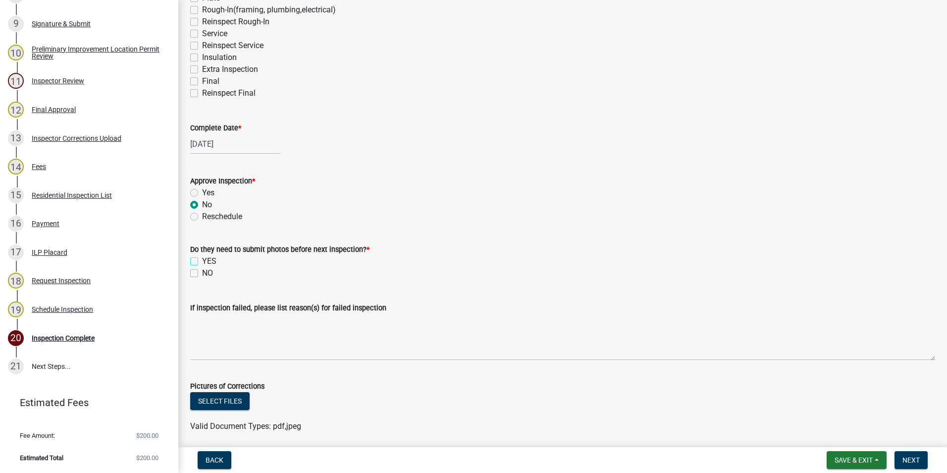
click at [202, 260] on input "YES" at bounding box center [205, 258] width 6 height 6
checkbox input "true"
checkbox input "false"
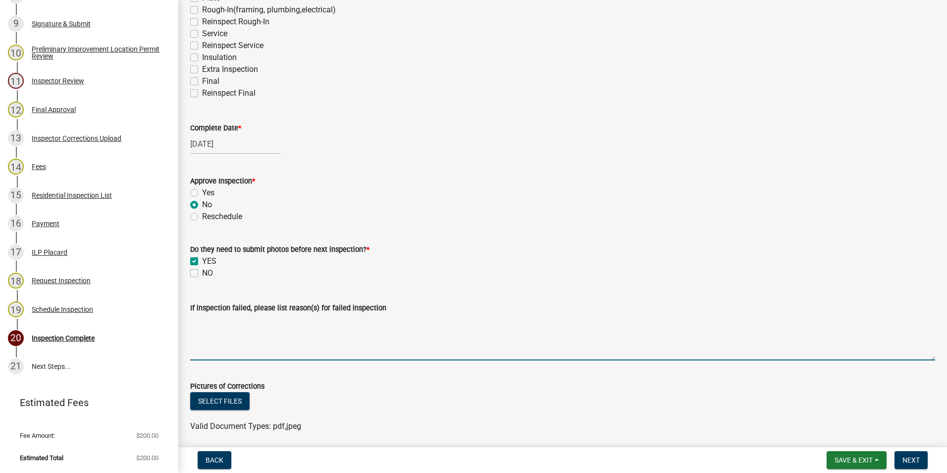
click at [224, 333] on textarea "If inspection failed, please list reason(s) for failed inspection" at bounding box center [562, 337] width 745 height 47
click at [275, 322] on textarea "The Planning Office has drawings labeled 'existing'" at bounding box center [562, 337] width 745 height 47
click at [402, 321] on textarea "The Planning Office has house drawings labeled 'existing'" at bounding box center [562, 337] width 745 height 47
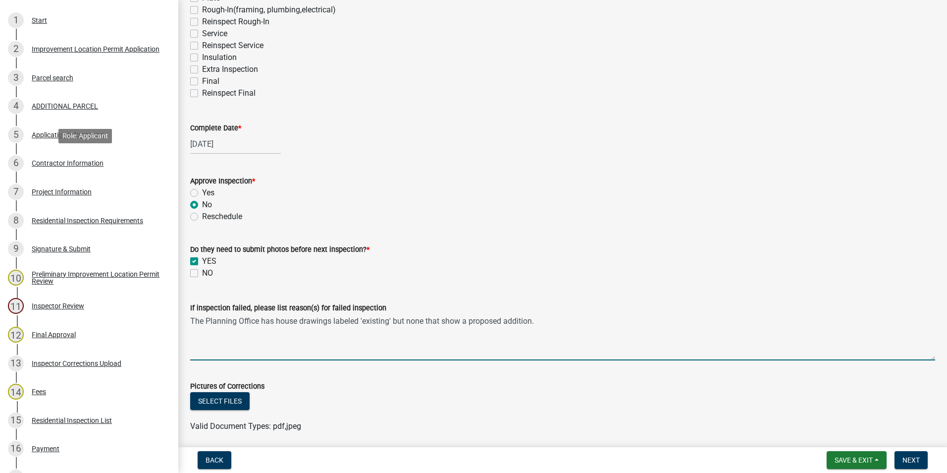
scroll to position [162, 0]
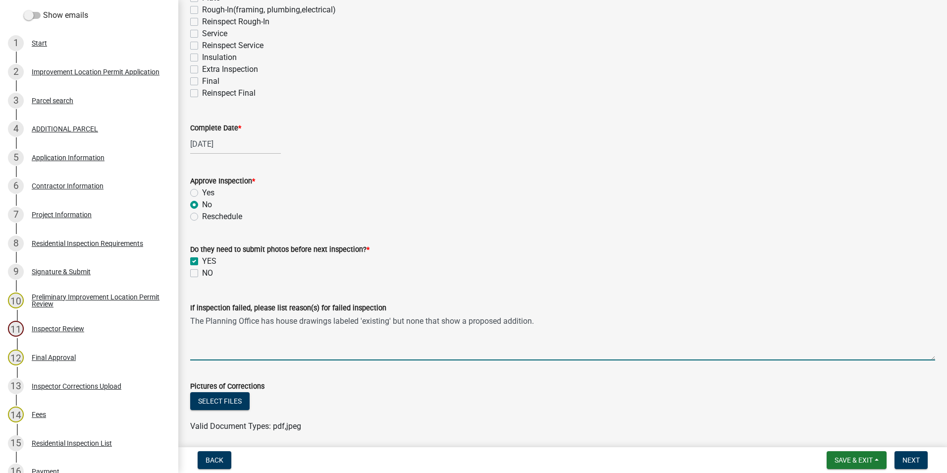
type textarea "The Planning Office has house drawings labeled 'existing' but none that show a …"
click at [622, 333] on button "Save & Exit" at bounding box center [857, 460] width 60 height 18
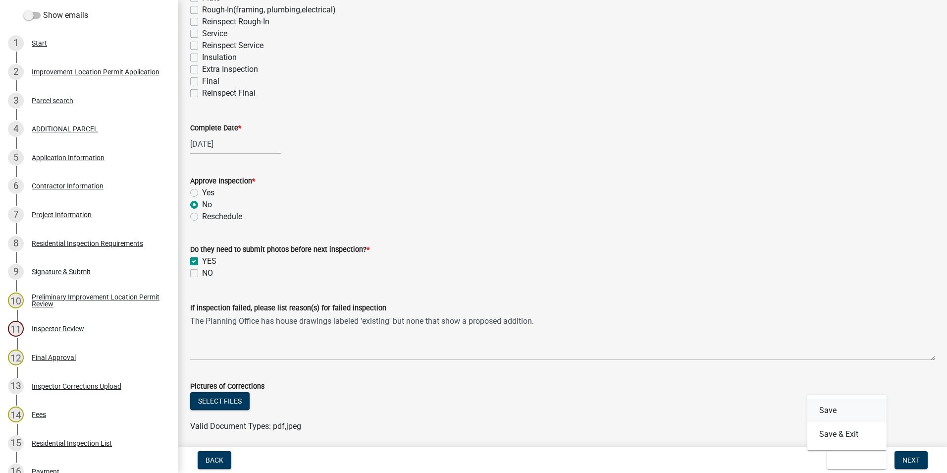
click at [622, 333] on button "Save" at bounding box center [846, 410] width 79 height 24
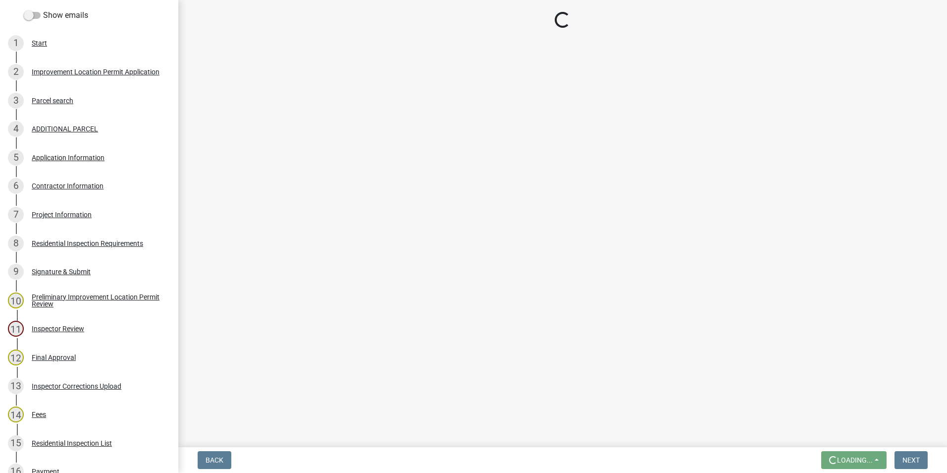
scroll to position [0, 0]
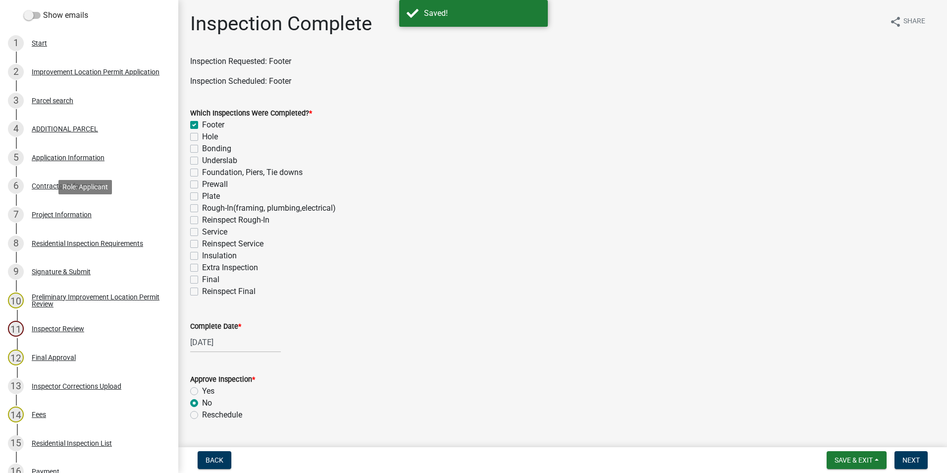
click at [51, 214] on div "Project Information" at bounding box center [62, 214] width 60 height 7
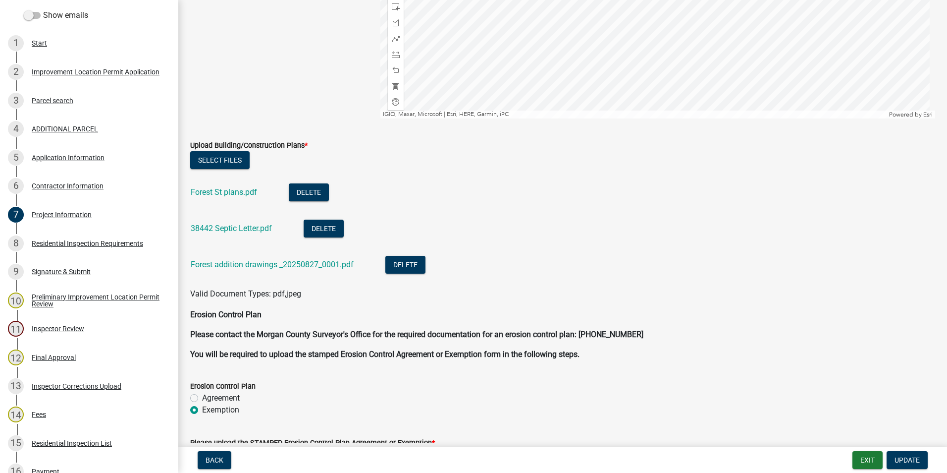
scroll to position [1932, 0]
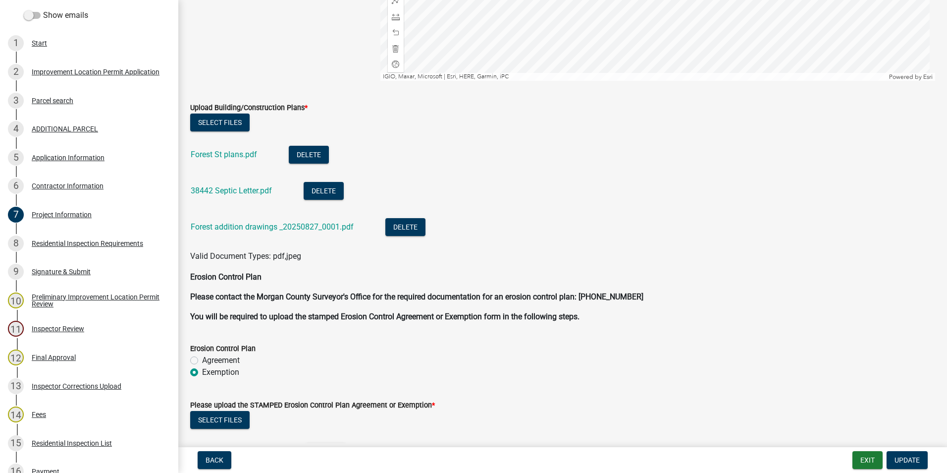
click at [262, 227] on link "Forest addition drawings _20250827_0001.pdf" at bounding box center [272, 226] width 163 height 9
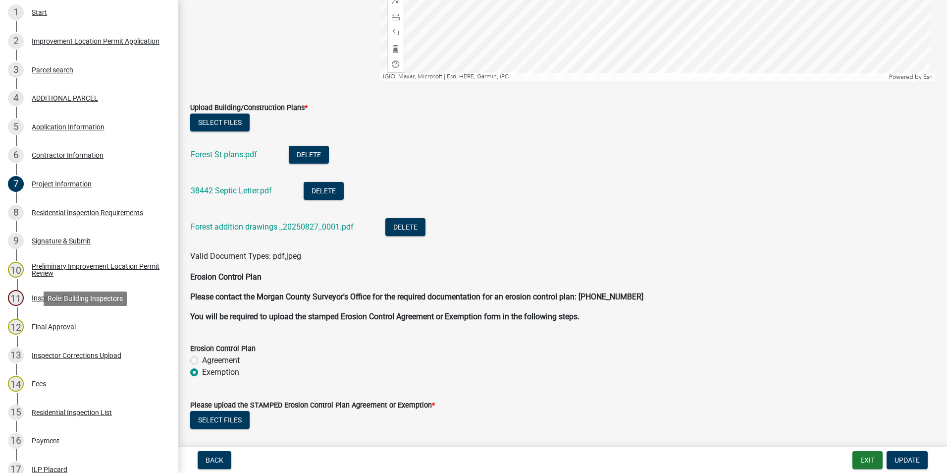
scroll to position [410, 0]
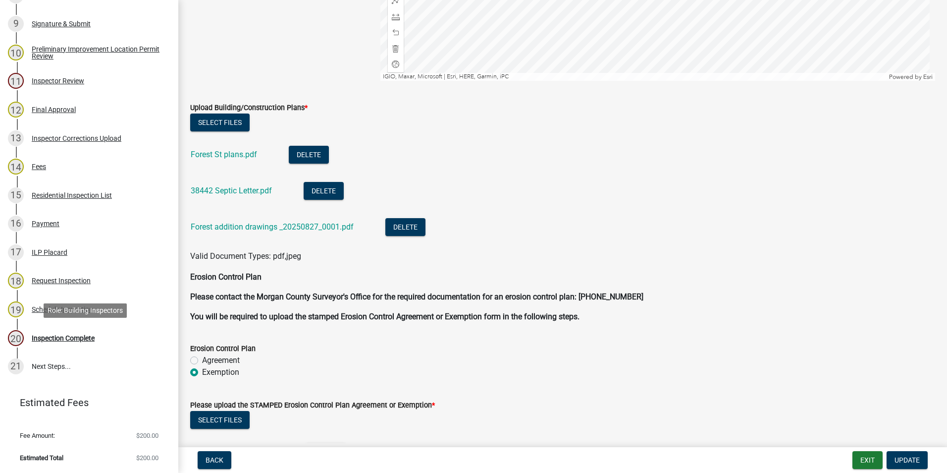
click at [63, 333] on div "Inspection Complete" at bounding box center [63, 337] width 63 height 7
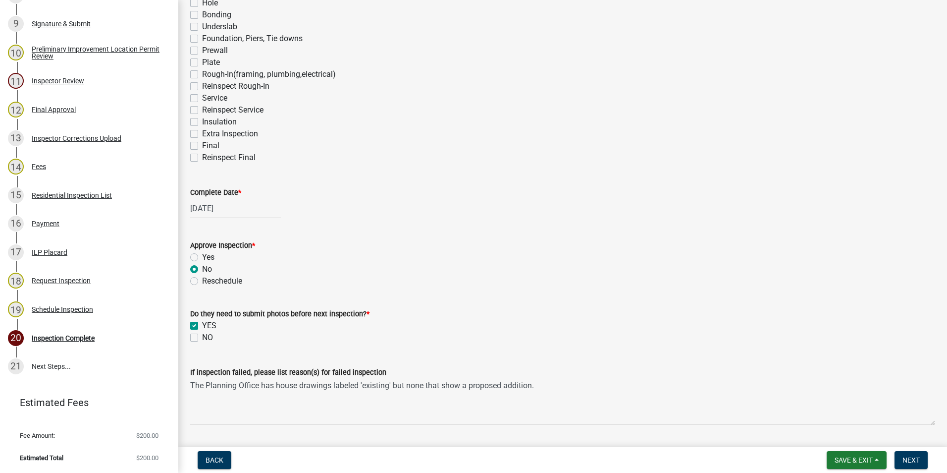
scroll to position [149, 0]
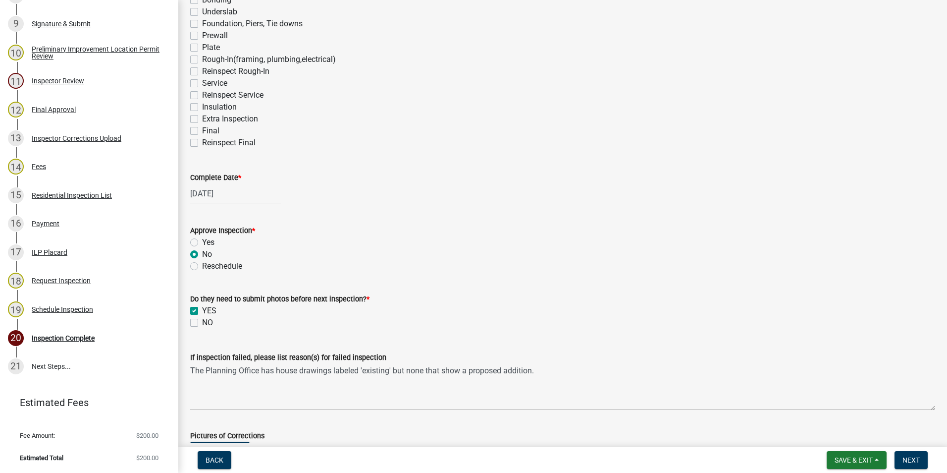
click at [202, 240] on label "Yes" at bounding box center [208, 242] width 12 height 12
click at [202, 240] on input "Yes" at bounding box center [205, 239] width 6 height 6
radio input "true"
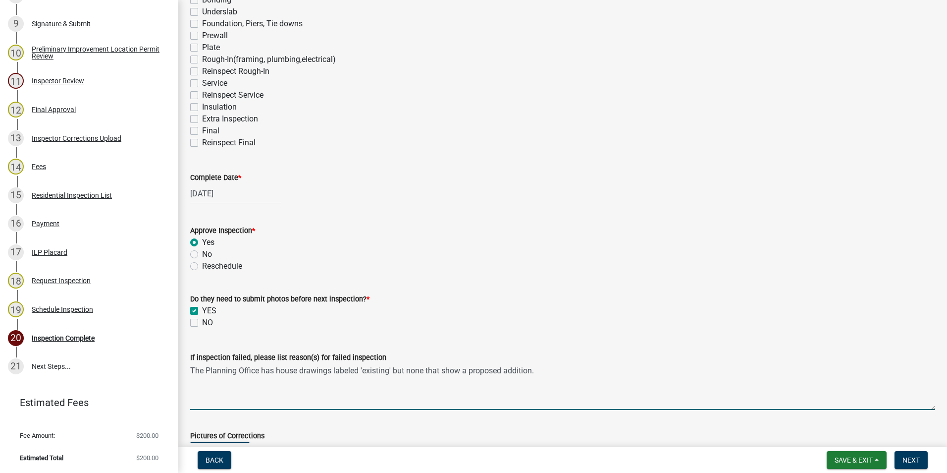
drag, startPoint x: 535, startPoint y: 373, endPoint x: 175, endPoint y: 374, distance: 360.1
click at [175, 333] on div "Improvement Location Permit ILP-2025-38442 View Summary Notes Show emails 1 Sta…" at bounding box center [473, 236] width 947 height 473
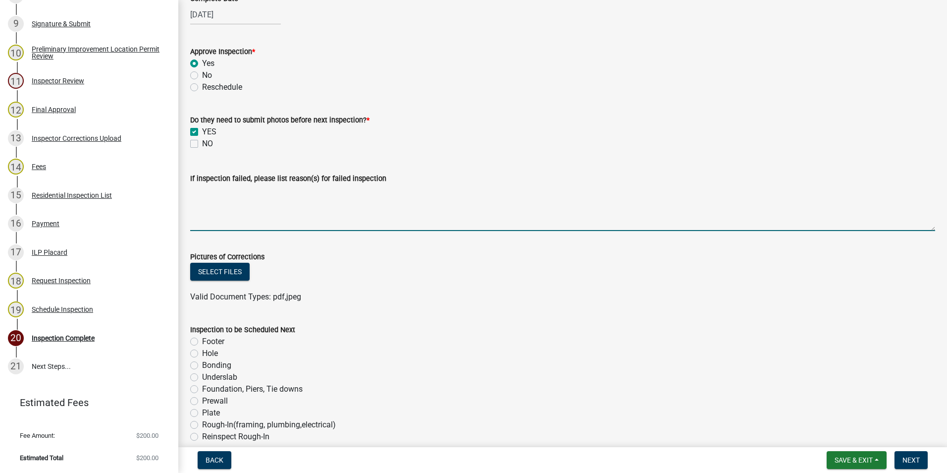
scroll to position [446, 0]
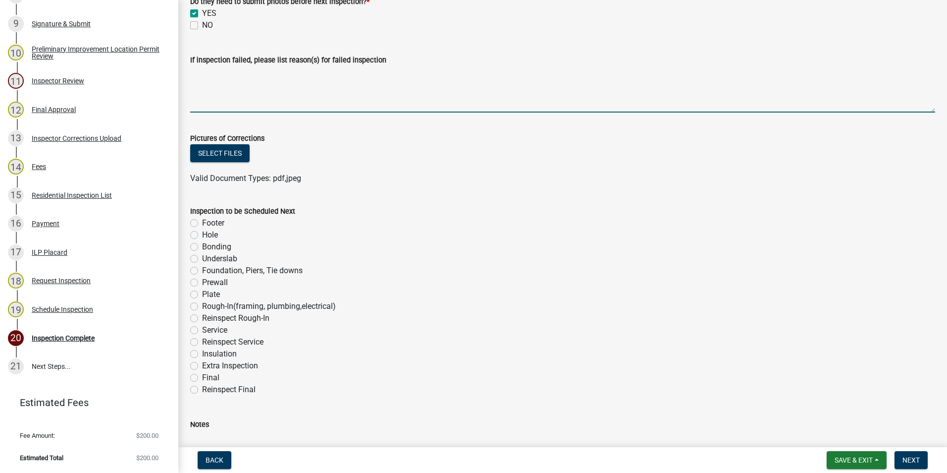
click at [202, 271] on label "Foundation, Piers, Tie downs" at bounding box center [252, 271] width 101 height 12
click at [202, 271] on input "Foundation, Piers, Tie downs" at bounding box center [205, 268] width 6 height 6
radio input "true"
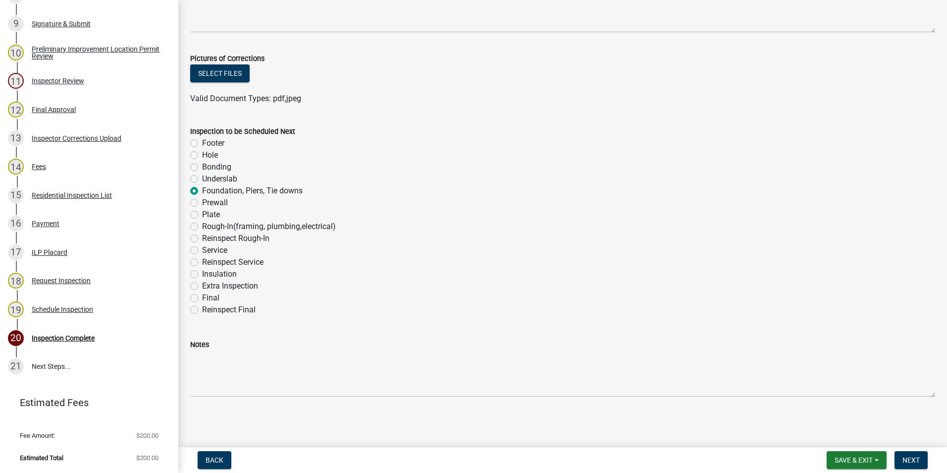
scroll to position [526, 0]
click at [202, 213] on label "Plate" at bounding box center [211, 214] width 18 height 12
click at [202, 213] on input "Plate" at bounding box center [205, 211] width 6 height 6
radio input "true"
click at [202, 188] on label "Foundation, Piers, Tie downs" at bounding box center [252, 190] width 101 height 12
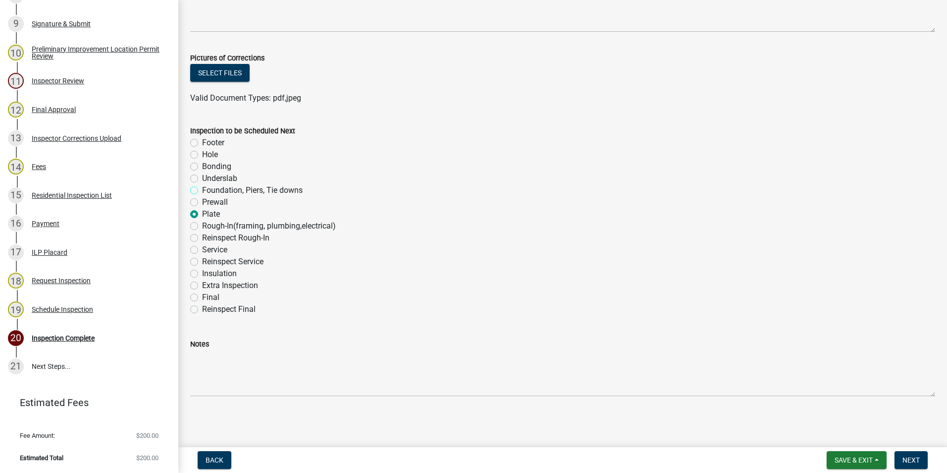
click at [202, 188] on input "Foundation, Piers, Tie downs" at bounding box center [205, 187] width 6 height 6
radio input "true"
click at [622, 333] on span "Next" at bounding box center [911, 460] width 17 height 8
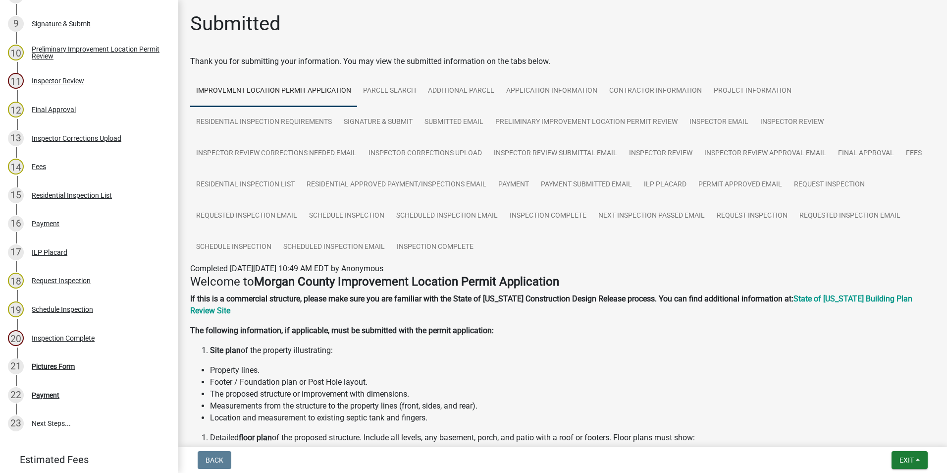
scroll to position [467, 0]
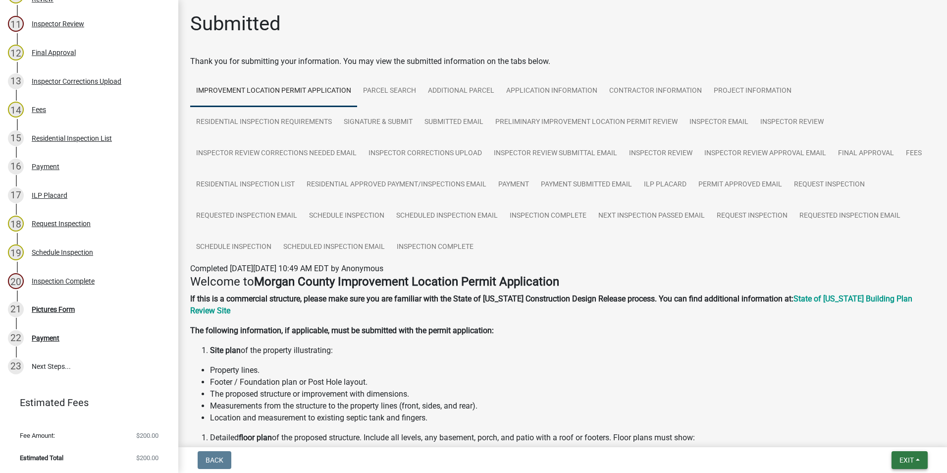
click at [622, 333] on span "Exit" at bounding box center [907, 460] width 14 height 8
click at [622, 333] on button "Save & Exit" at bounding box center [888, 434] width 79 height 24
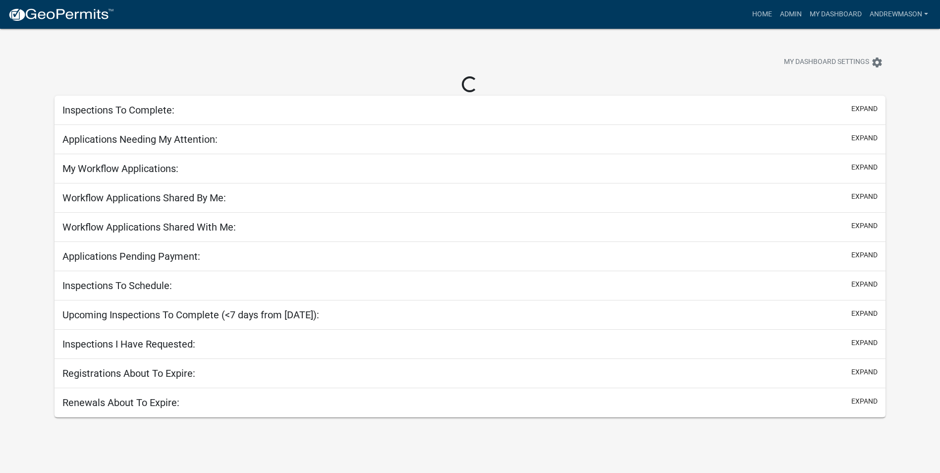
select select "3: 100"
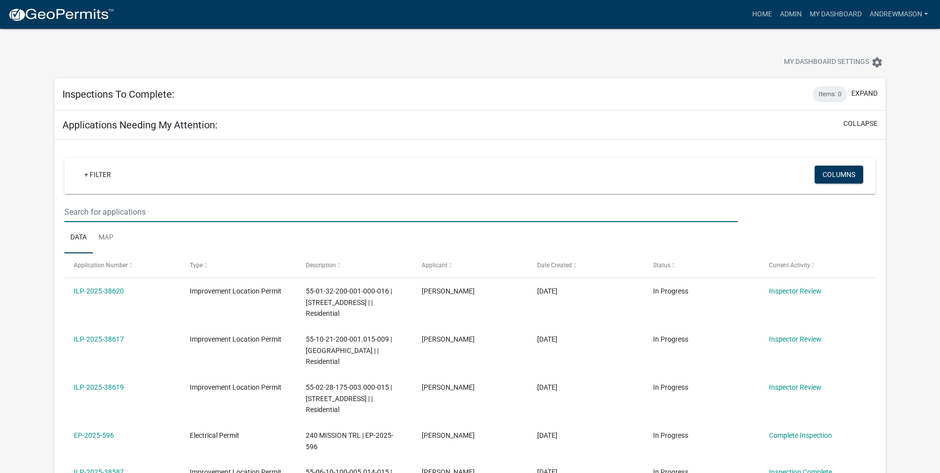
click at [123, 212] on input "text" at bounding box center [400, 212] width 673 height 20
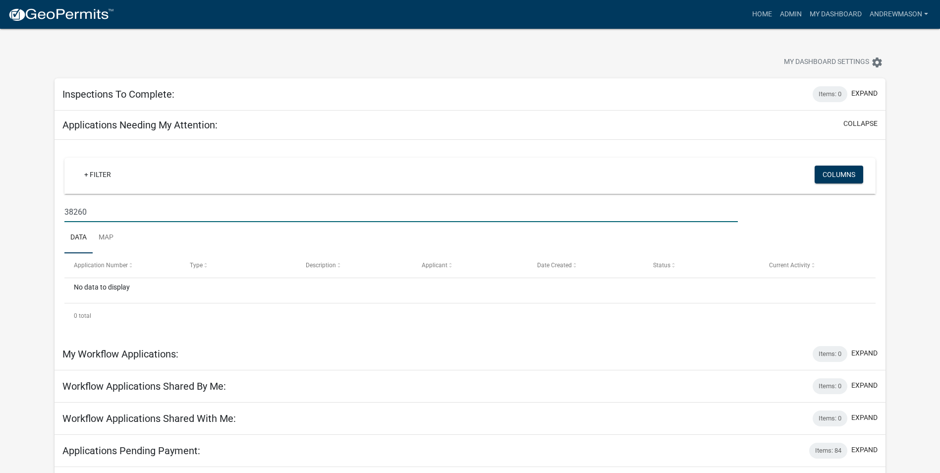
click at [81, 212] on input "38260" at bounding box center [400, 212] width 673 height 20
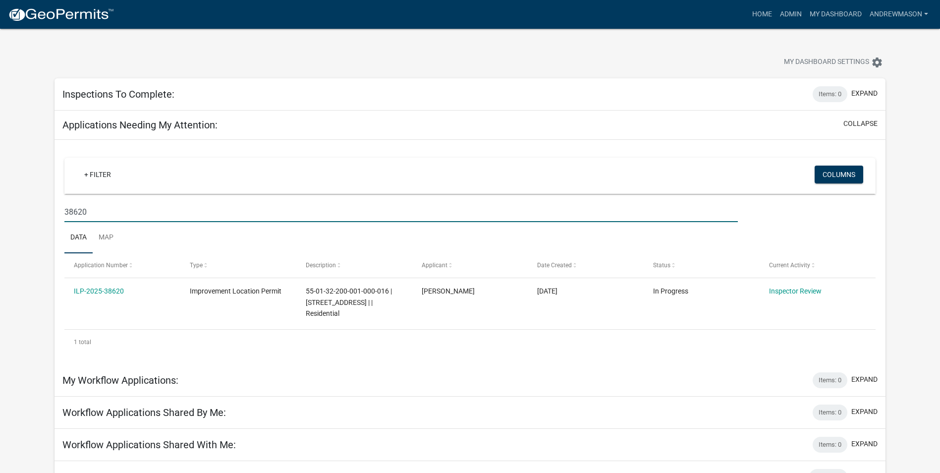
type input "38620"
click at [113, 293] on link "ILP-2025-38620" at bounding box center [99, 291] width 50 height 8
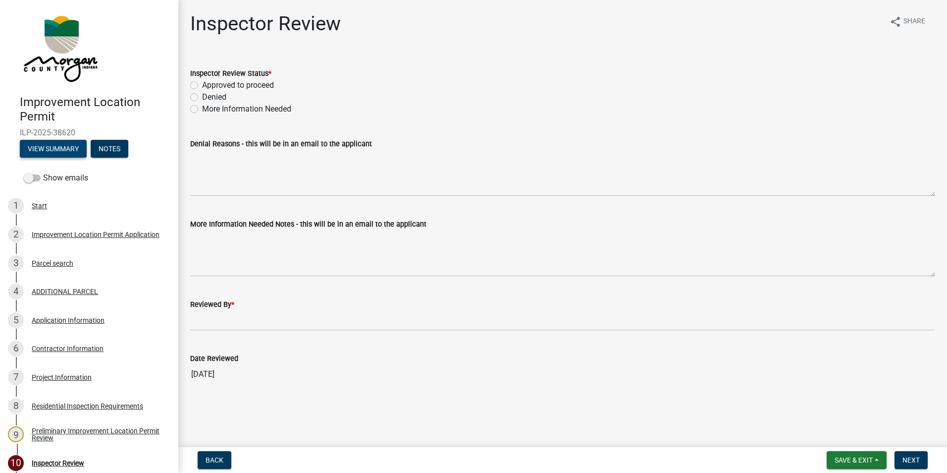
click at [44, 151] on button "View Summary" at bounding box center [53, 149] width 67 height 18
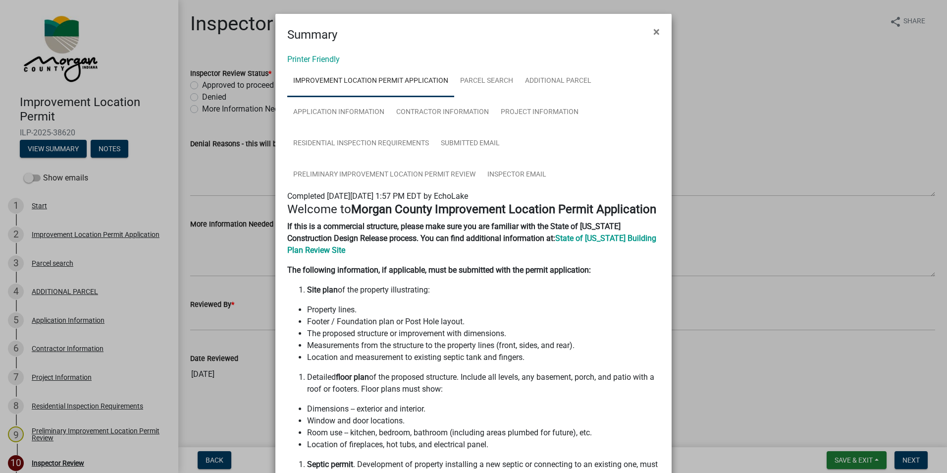
click at [622, 31] on span "×" at bounding box center [656, 32] width 6 height 14
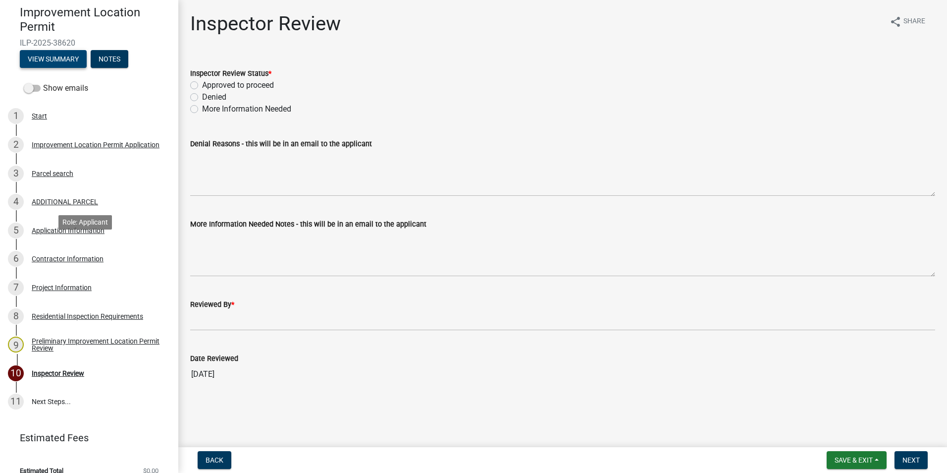
scroll to position [99, 0]
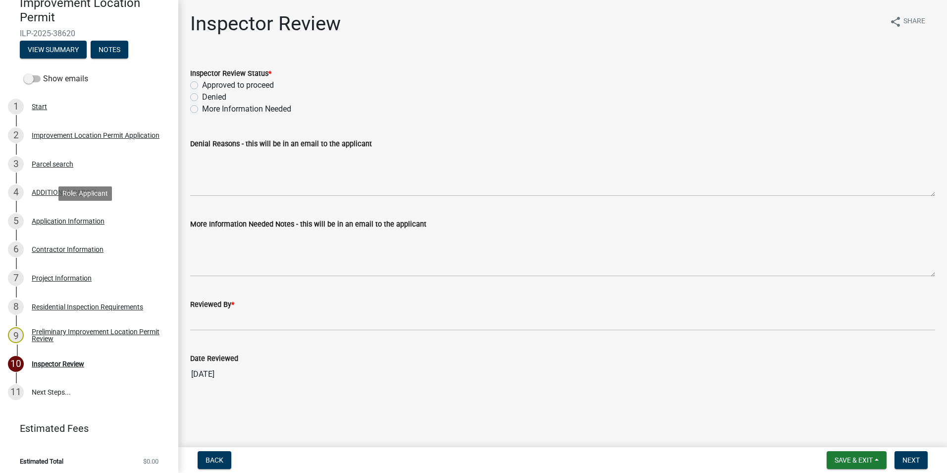
click at [67, 220] on div "Application Information" at bounding box center [68, 220] width 73 height 7
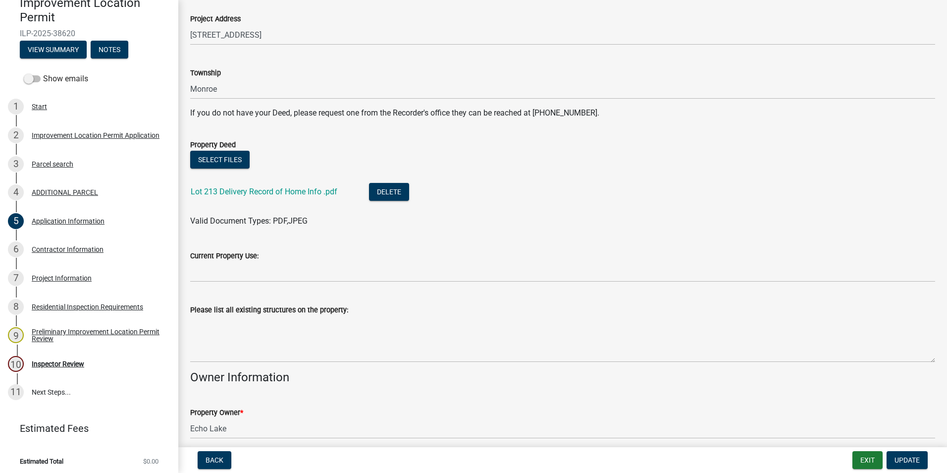
scroll to position [198, 0]
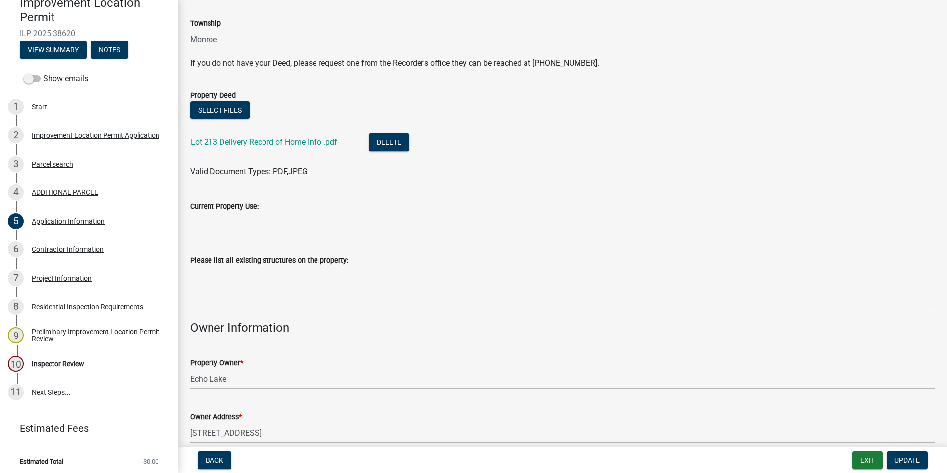
click at [289, 140] on link "Lot 213 Delivery Record of Home Info .pdf" at bounding box center [264, 141] width 147 height 9
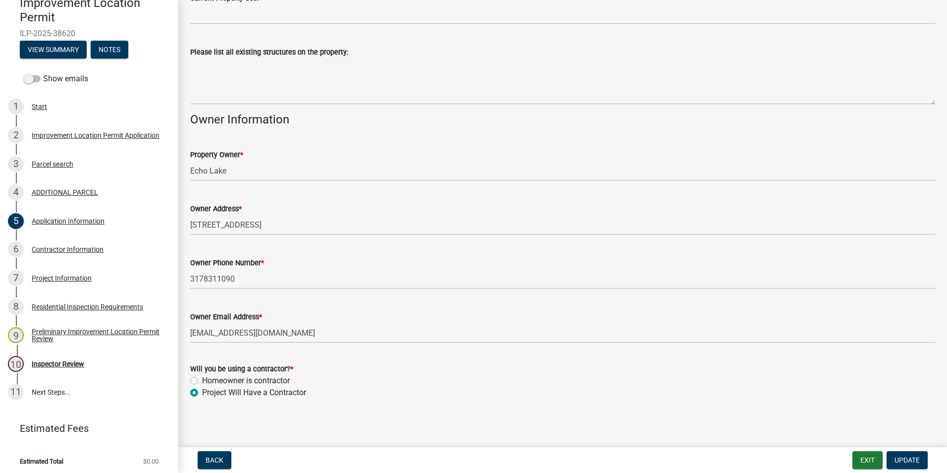
scroll to position [409, 0]
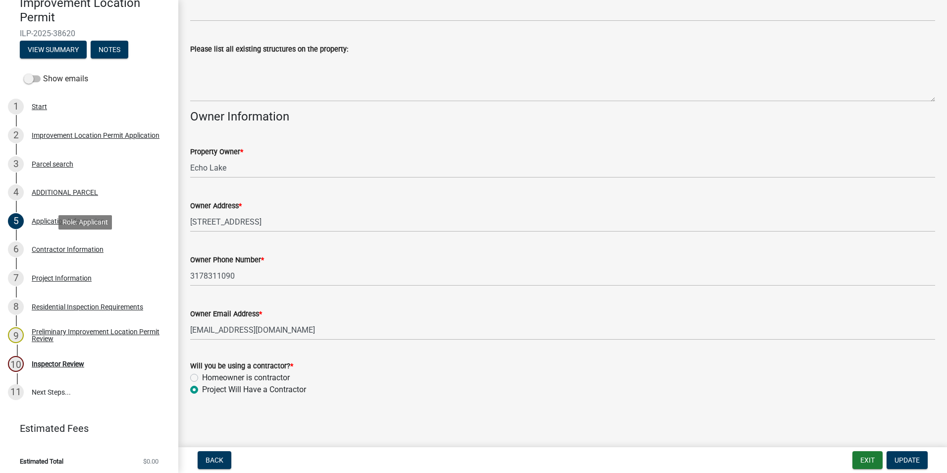
click at [91, 252] on div "Contractor Information" at bounding box center [68, 249] width 72 height 7
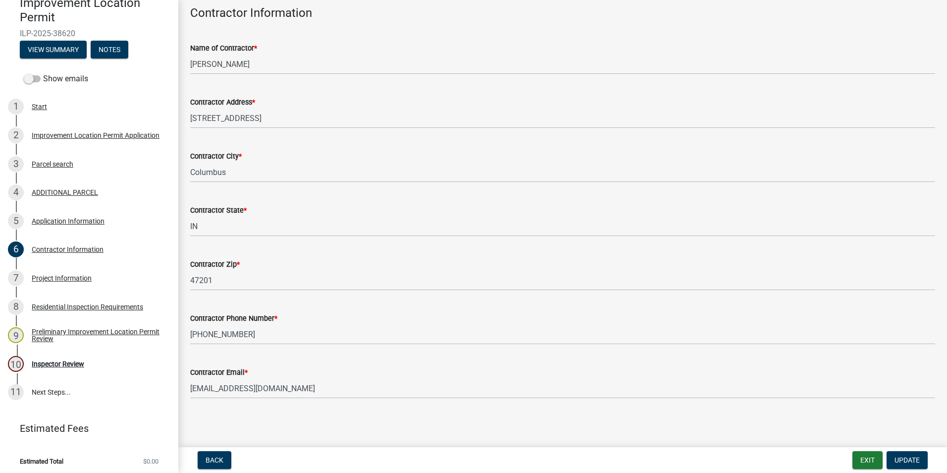
scroll to position [52, 0]
click at [48, 278] on div "Project Information" at bounding box center [62, 277] width 60 height 7
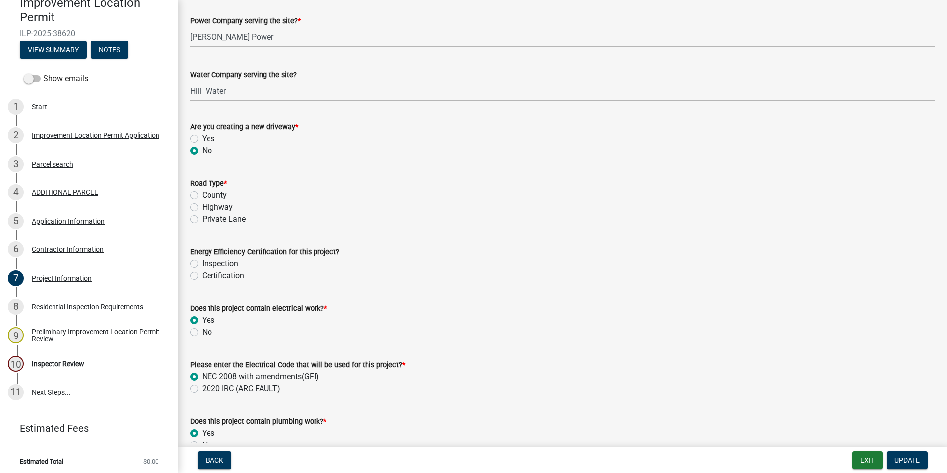
scroll to position [1139, 0]
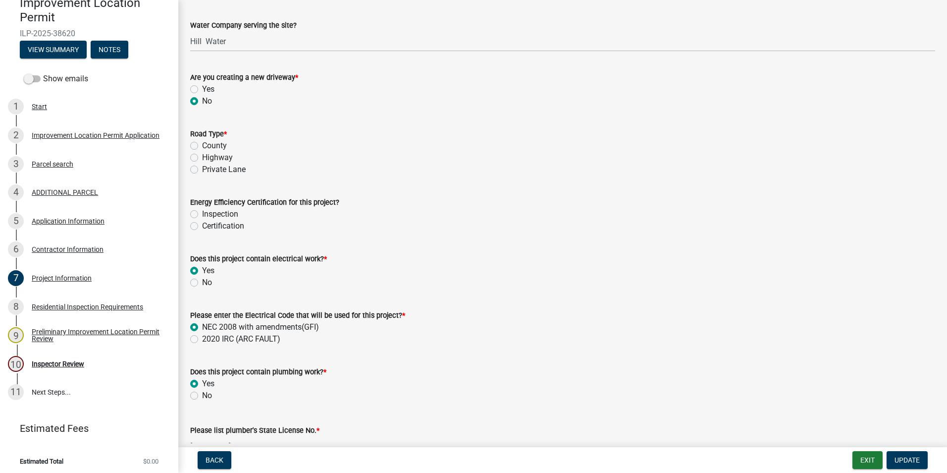
click at [202, 226] on label "Certification" at bounding box center [223, 226] width 42 height 12
click at [202, 226] on input "Certification" at bounding box center [205, 223] width 6 height 6
radio input "true"
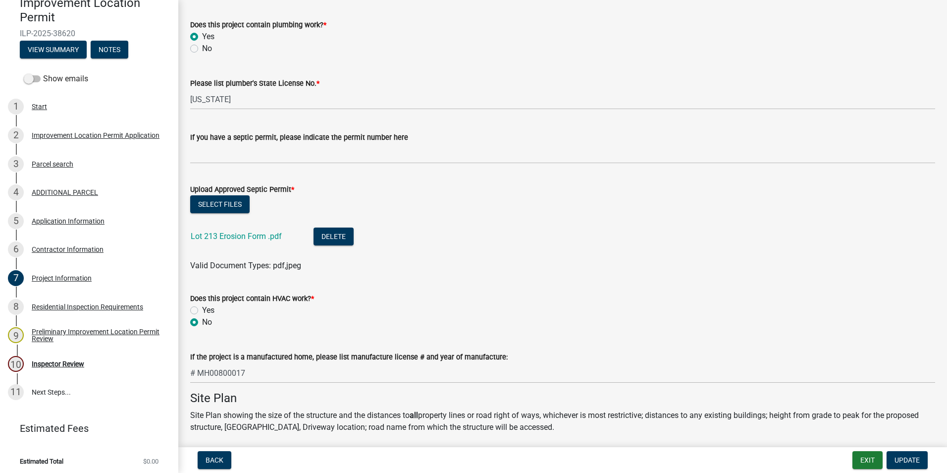
scroll to position [1536, 0]
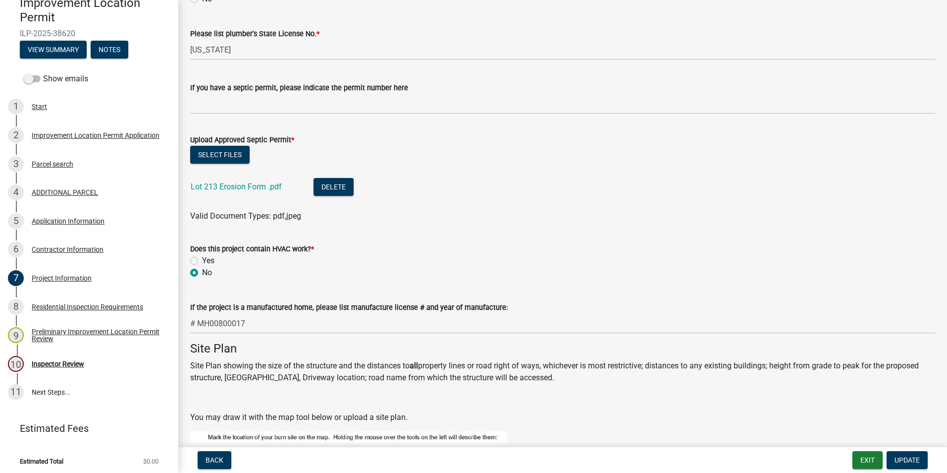
click at [217, 187] on link "Lot 213 Erosion Form .pdf" at bounding box center [236, 186] width 91 height 9
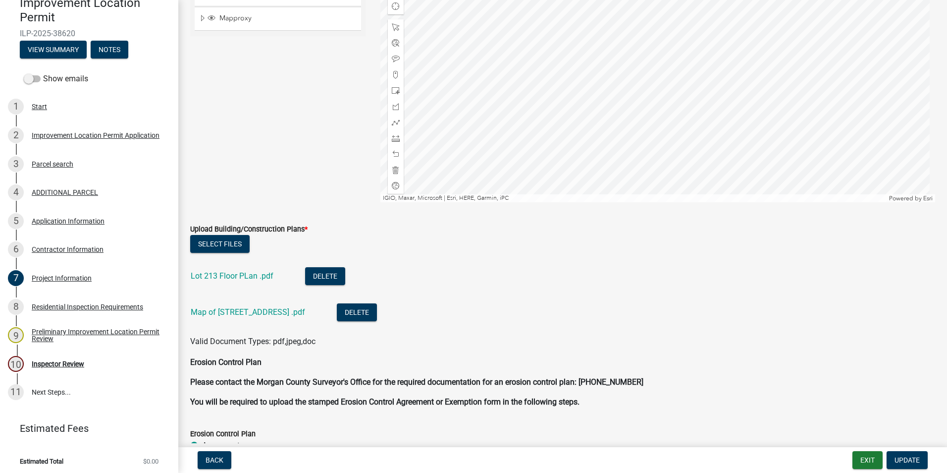
scroll to position [2130, 0]
click at [255, 276] on link "Lot 213 Floor PLan .pdf" at bounding box center [232, 274] width 83 height 9
click at [260, 310] on link "Map of [STREET_ADDRESS] .pdf" at bounding box center [248, 311] width 114 height 9
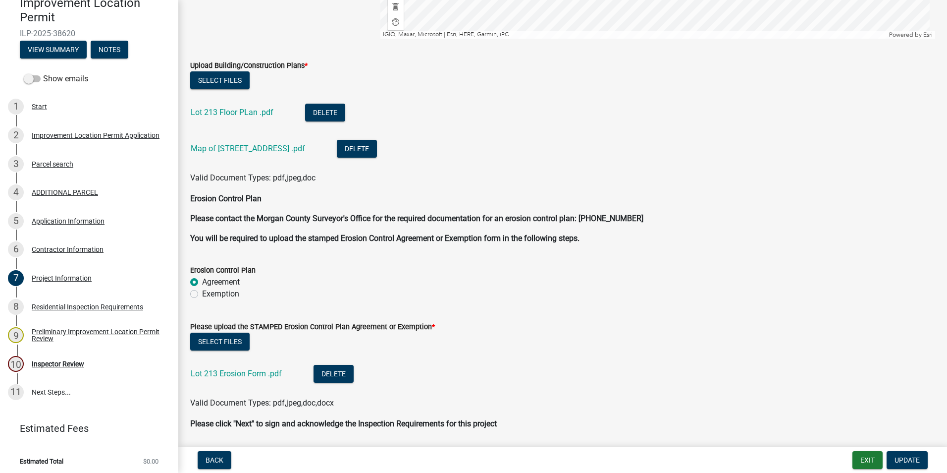
scroll to position [2326, 0]
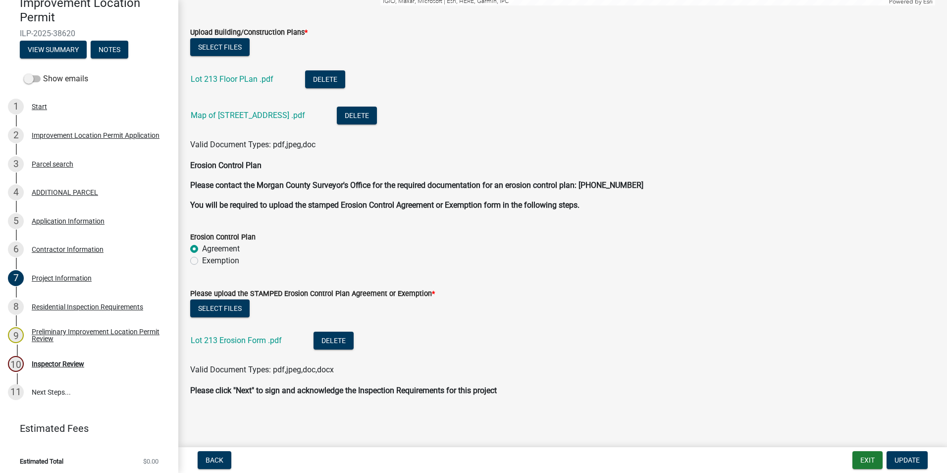
click at [264, 333] on link "Lot 213 Erosion Form .pdf" at bounding box center [236, 339] width 91 height 9
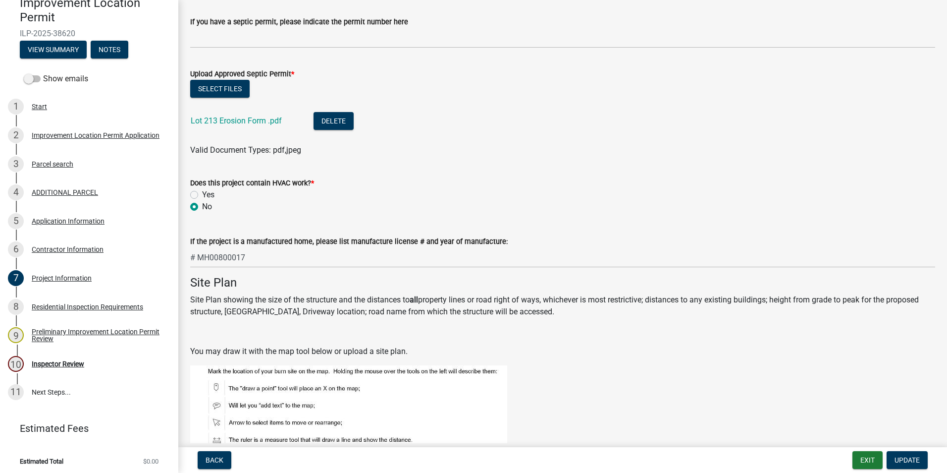
scroll to position [1583, 0]
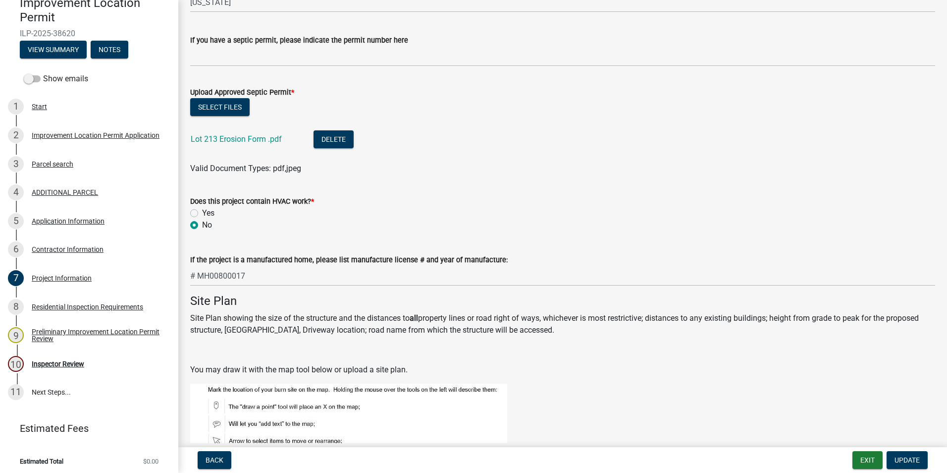
click at [245, 140] on link "Lot 213 Erosion Form .pdf" at bounding box center [236, 138] width 91 height 9
click at [622, 333] on span "Update" at bounding box center [907, 460] width 25 height 8
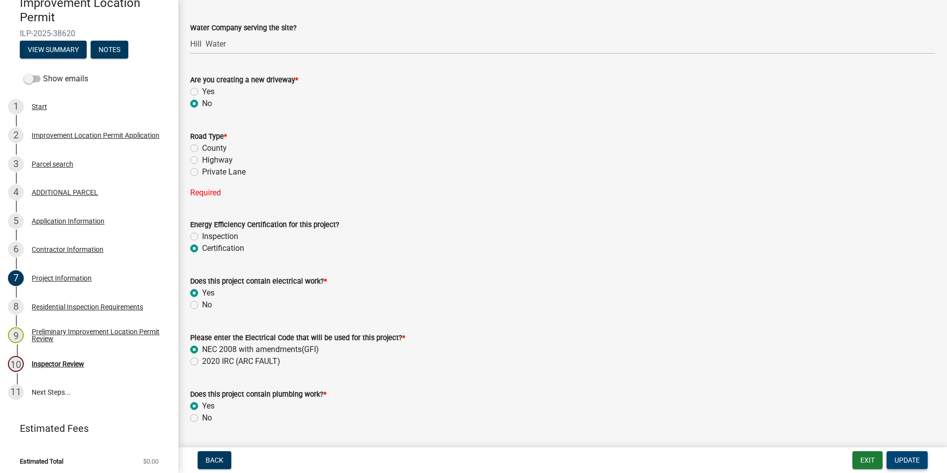
scroll to position [1108, 0]
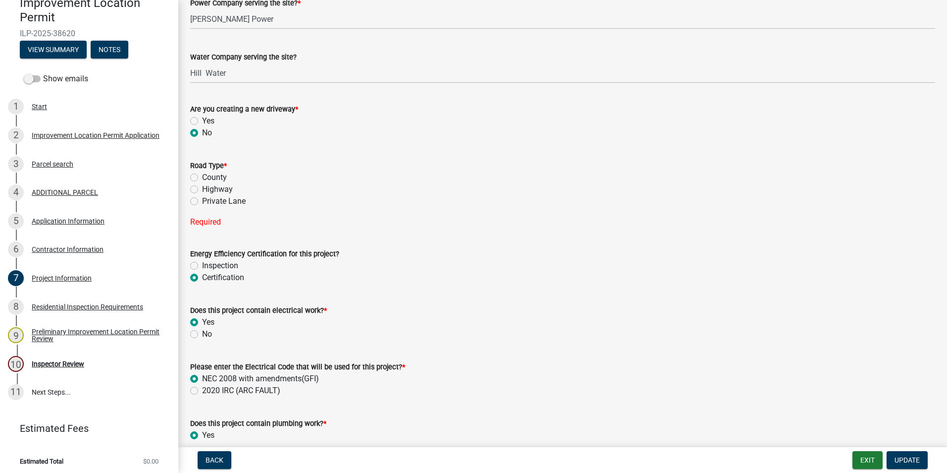
click at [202, 203] on label "Private Lane" at bounding box center [224, 201] width 44 height 12
click at [202, 202] on input "Private Lane" at bounding box center [205, 198] width 6 height 6
radio input "true"
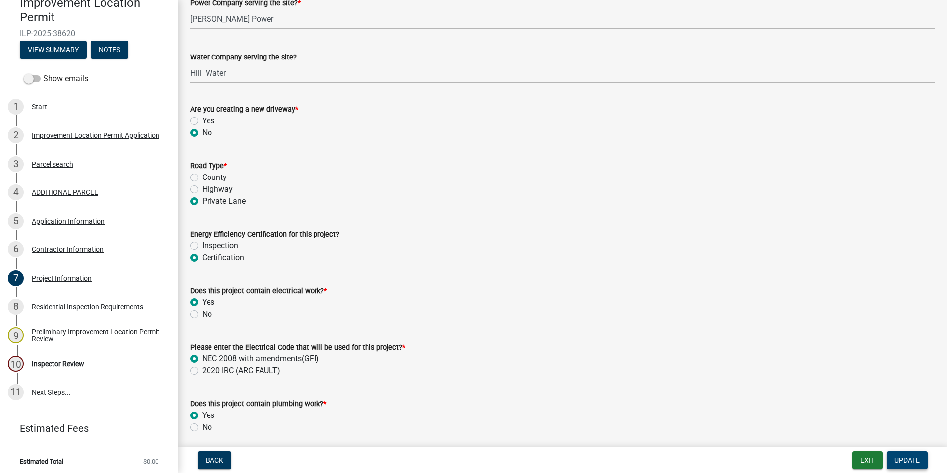
click at [622, 333] on span "Update" at bounding box center [907, 460] width 25 height 8
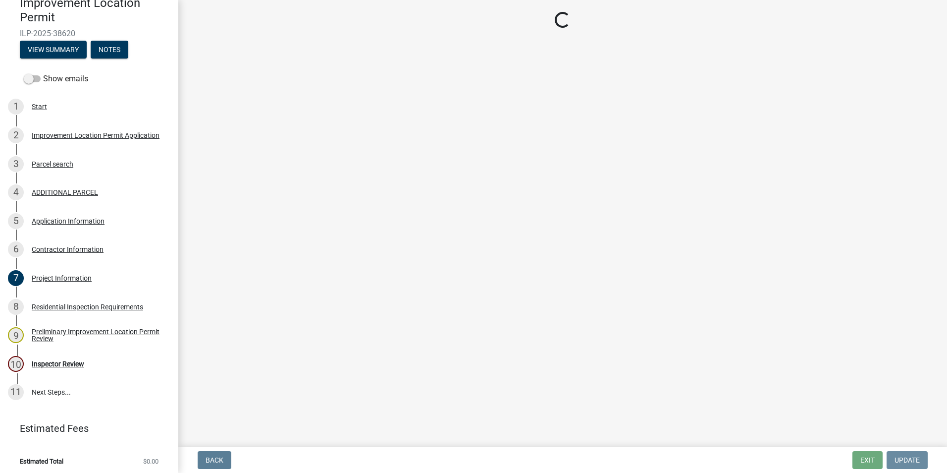
scroll to position [0, 0]
